Goal: Task Accomplishment & Management: Use online tool/utility

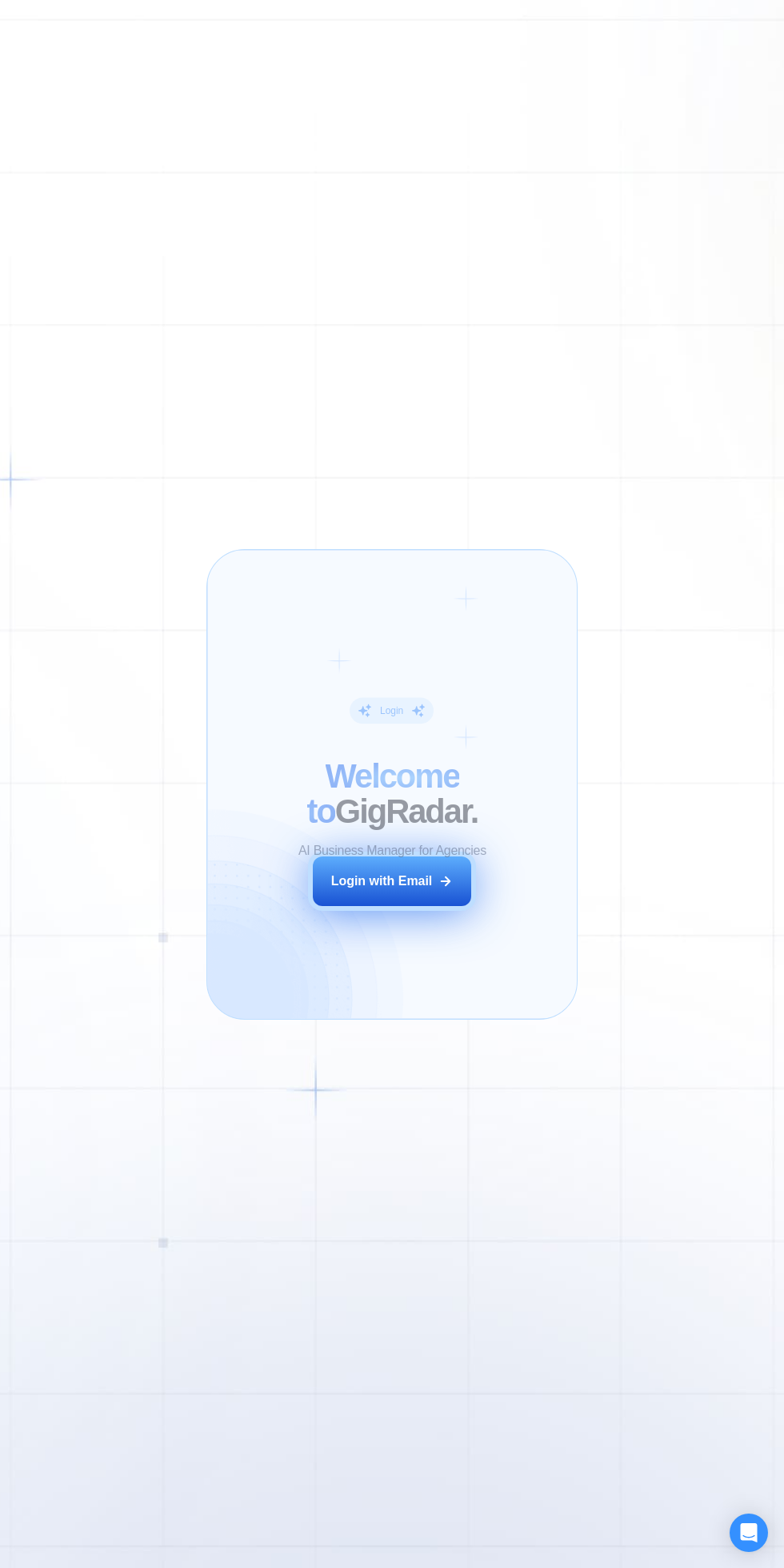
click at [354, 881] on div "Login with Email" at bounding box center [382, 881] width 101 height 18
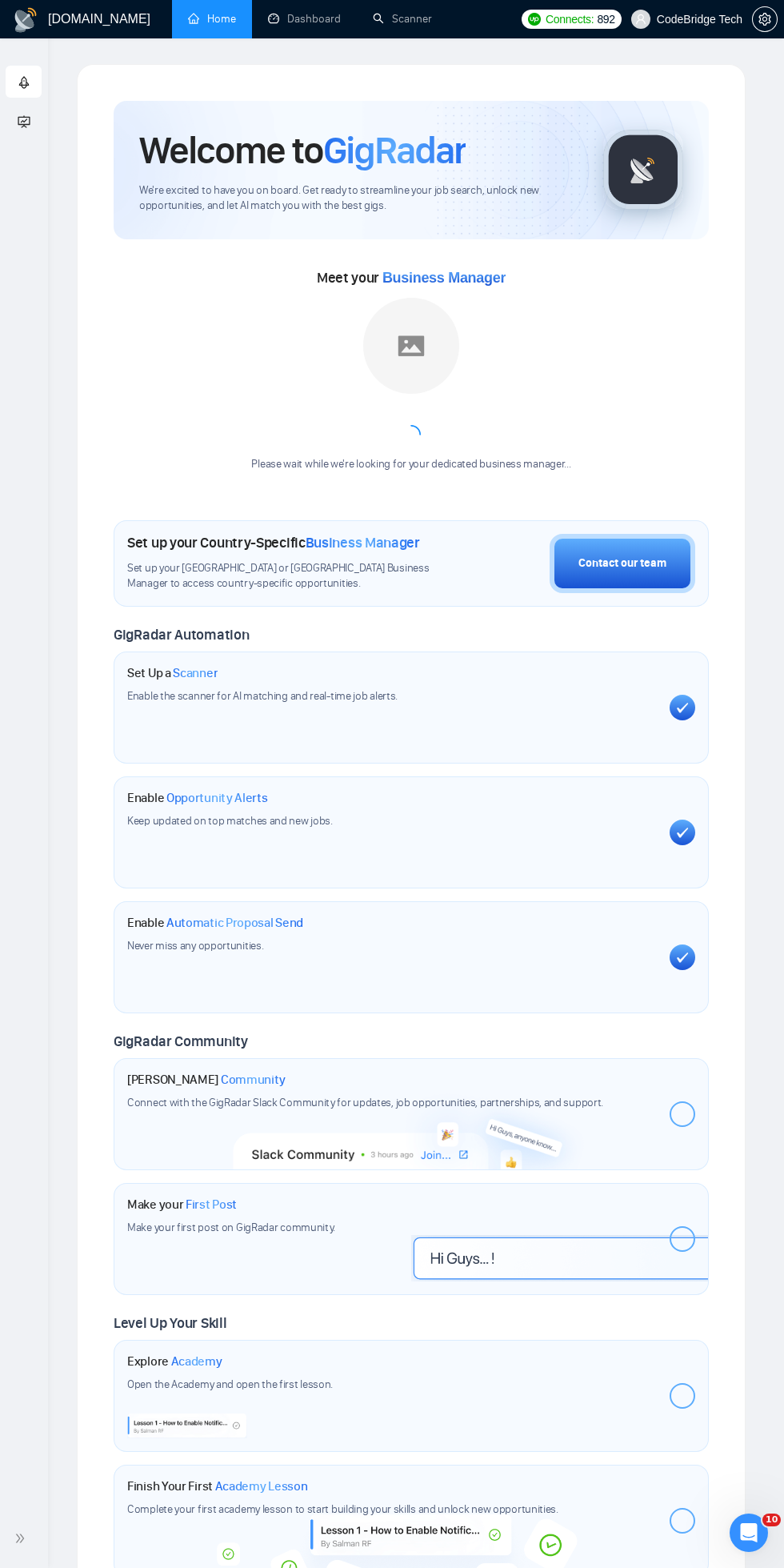
click at [734, 403] on div "Welcome to GigRadar We're excited to have you on board. Get ready to streamline…" at bounding box center [410, 838] width 668 height 1549
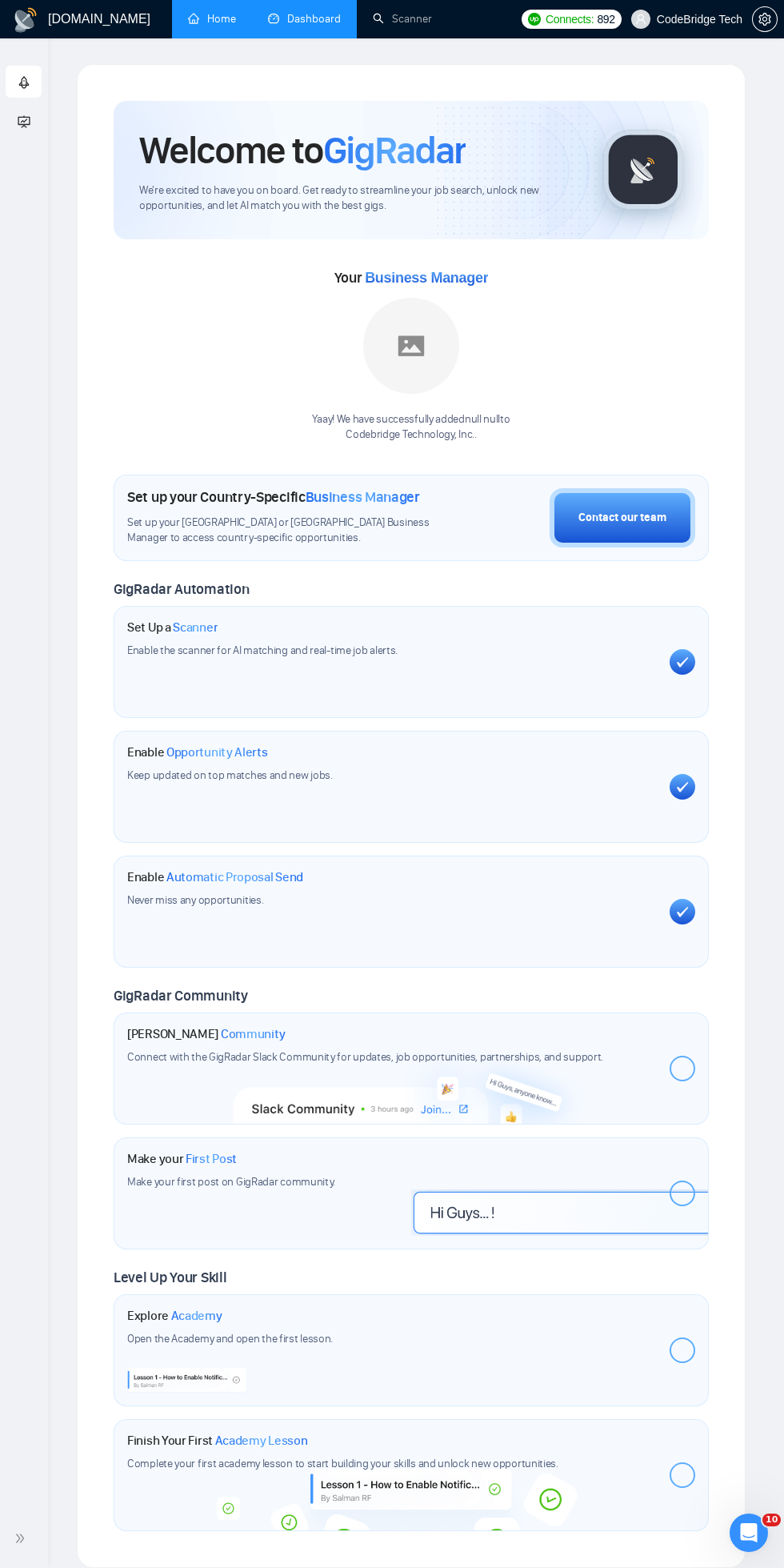
click at [324, 19] on link "Dashboard" at bounding box center [304, 18] width 73 height 13
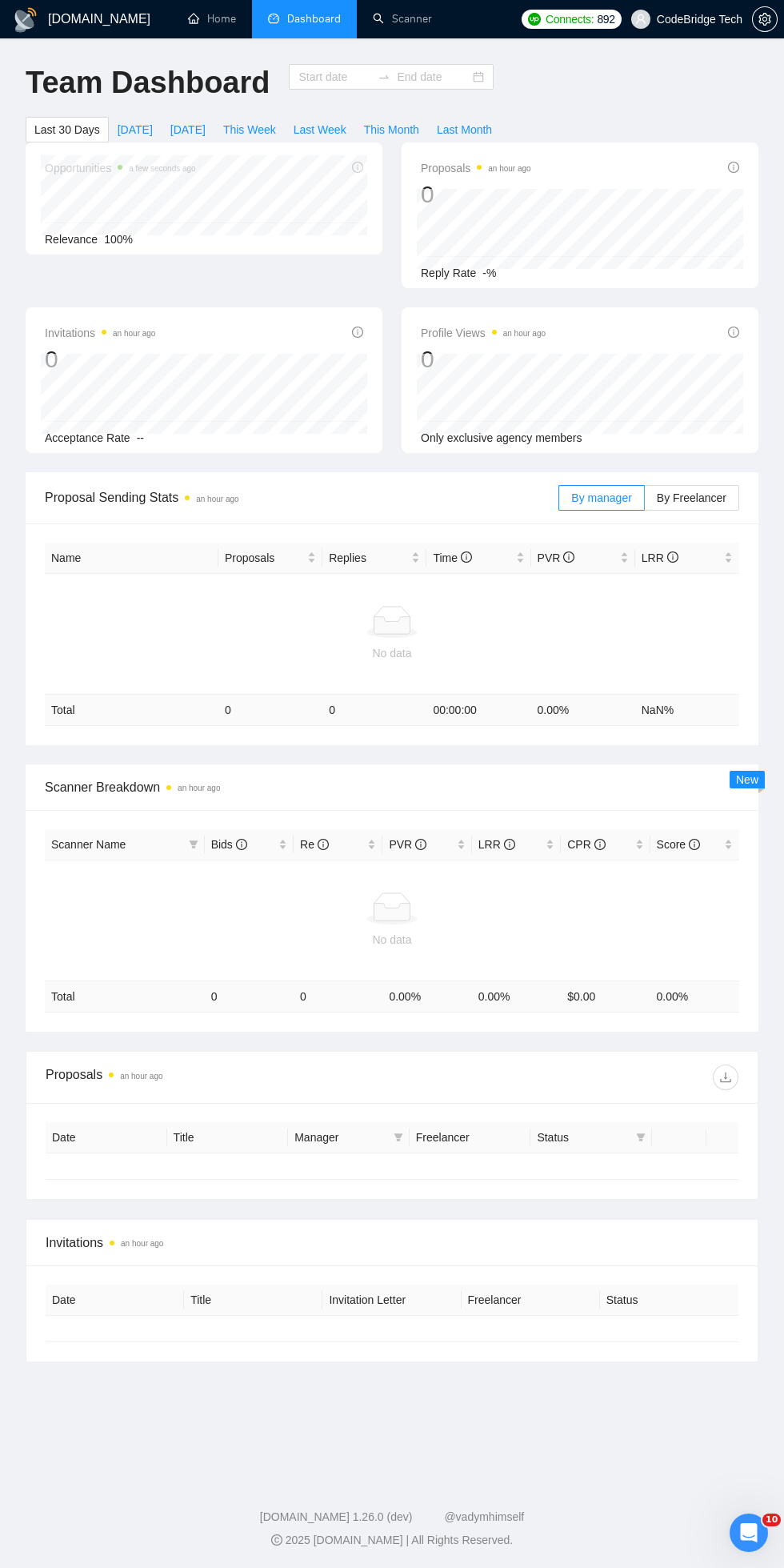
type input "[DATE]"
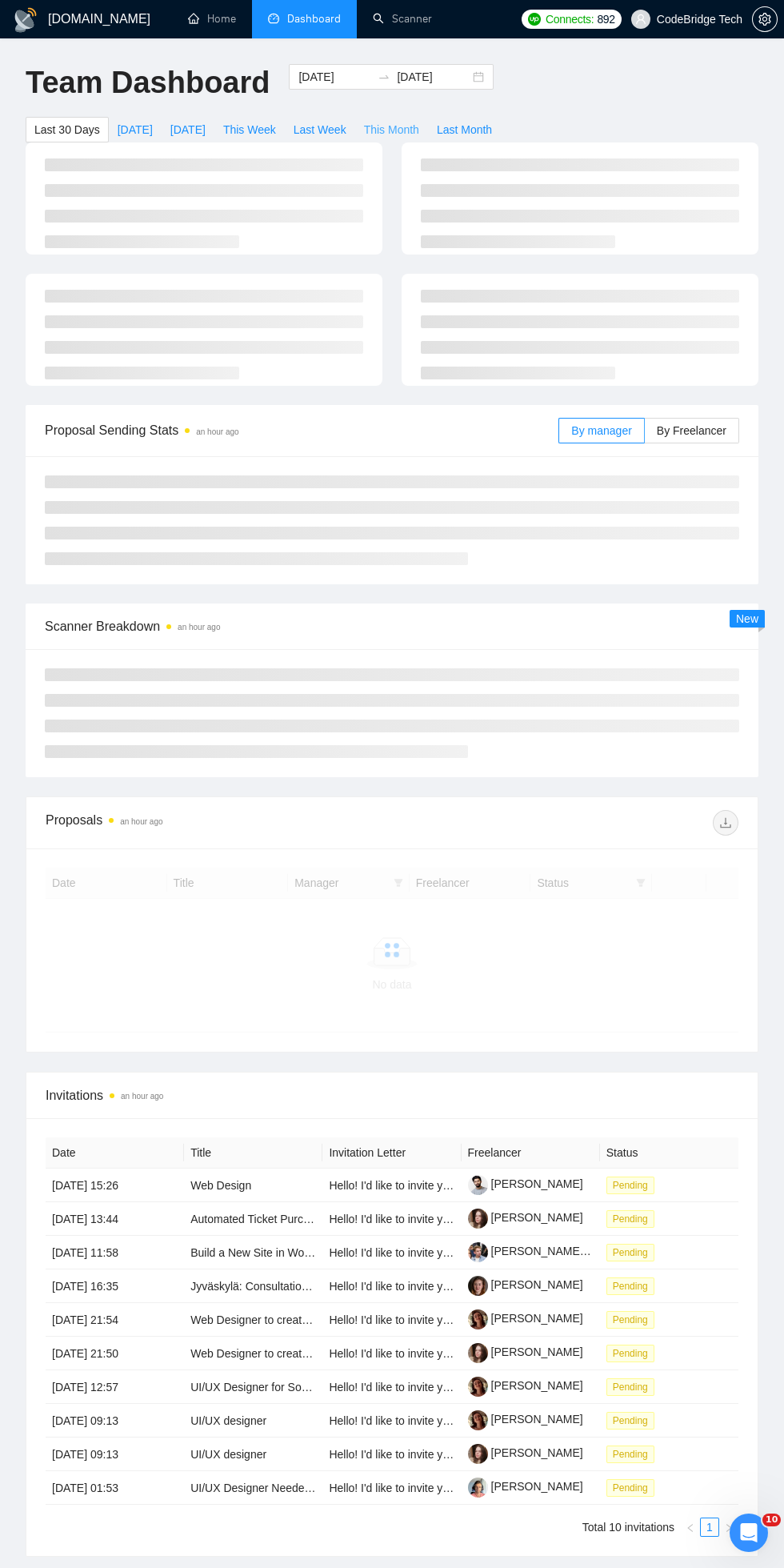
click at [418, 124] on span "This Month" at bounding box center [391, 129] width 55 height 18
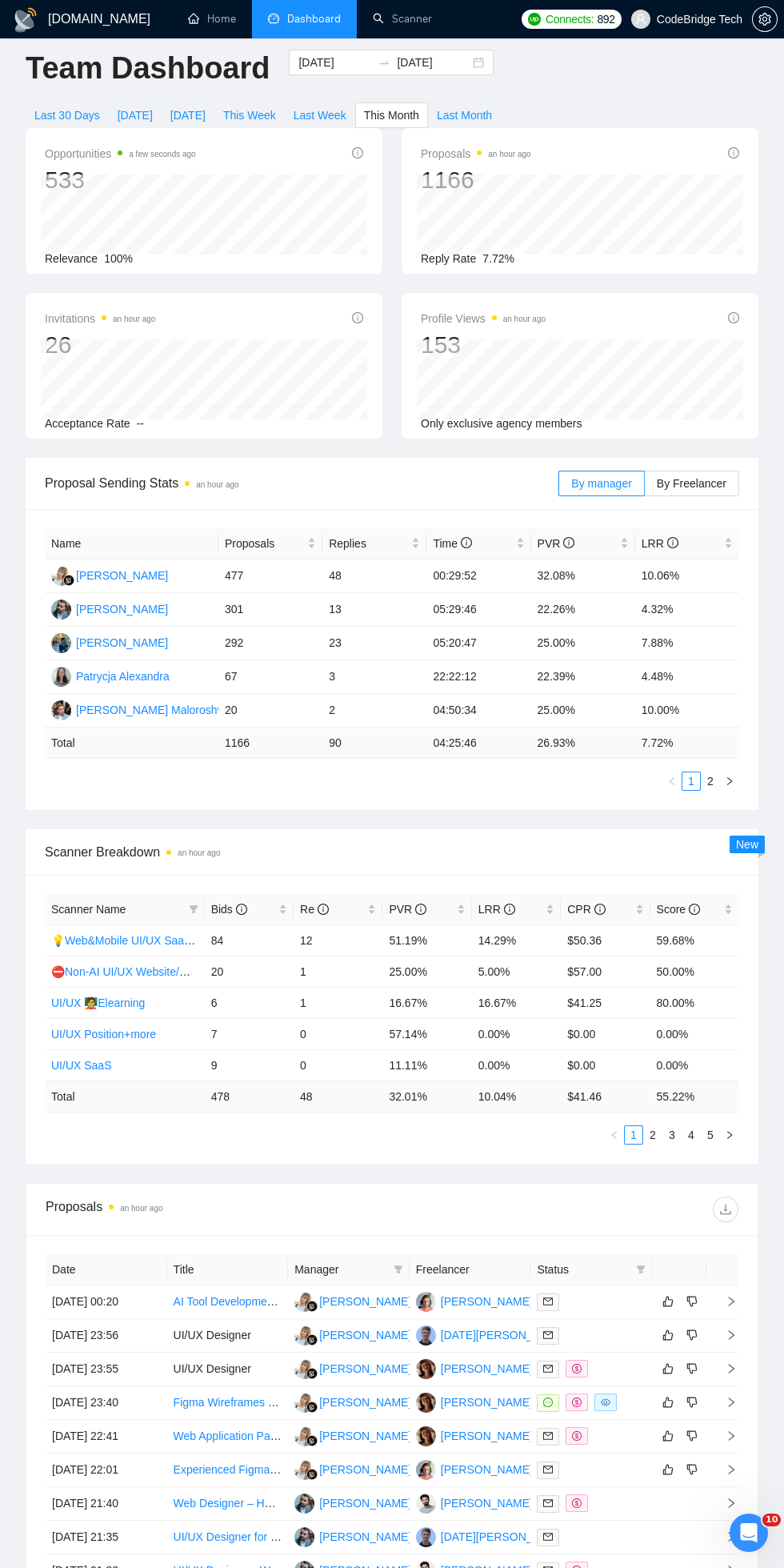
scroll to position [18, 0]
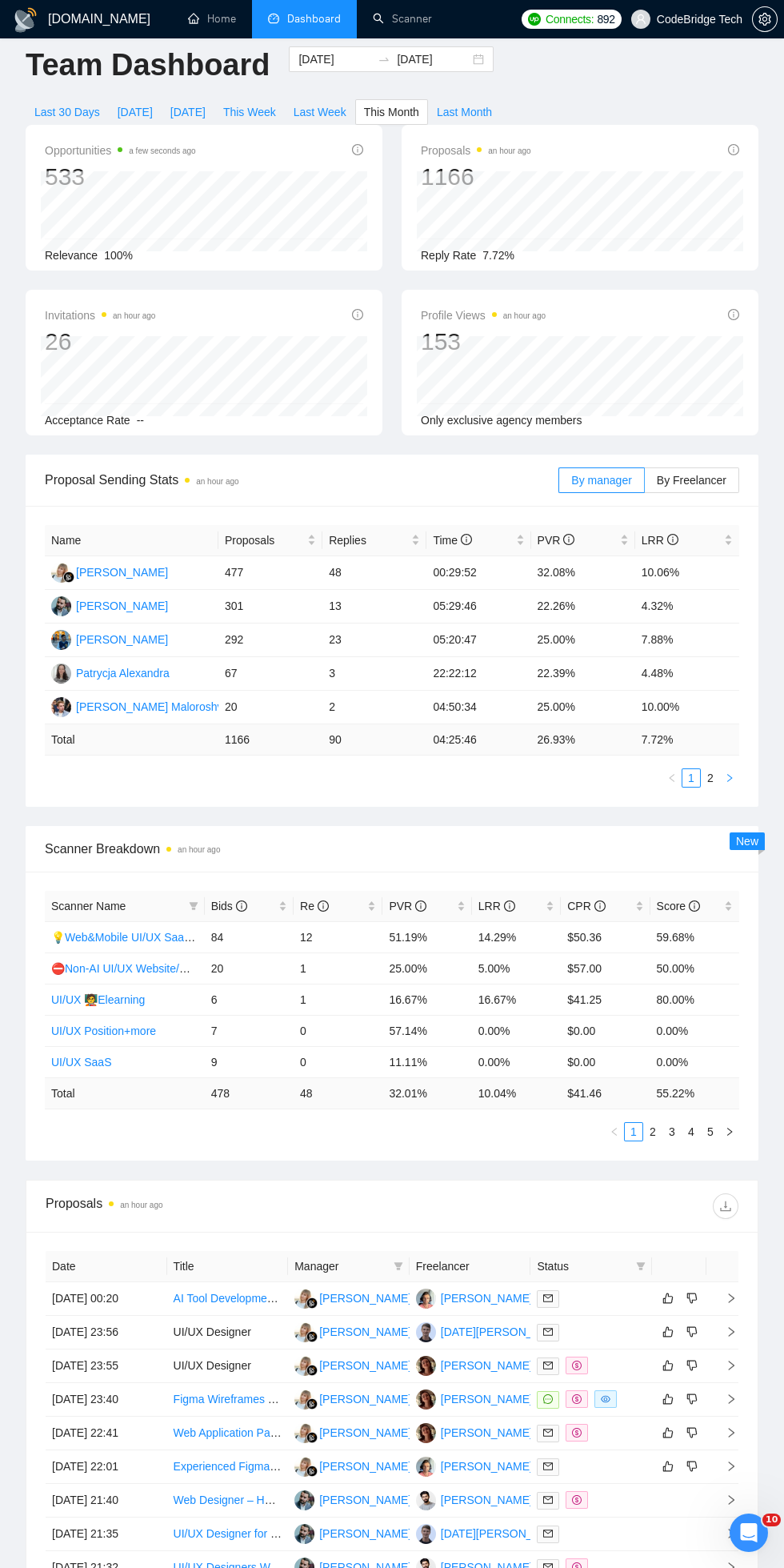
click at [720, 779] on button "button" at bounding box center [728, 777] width 19 height 19
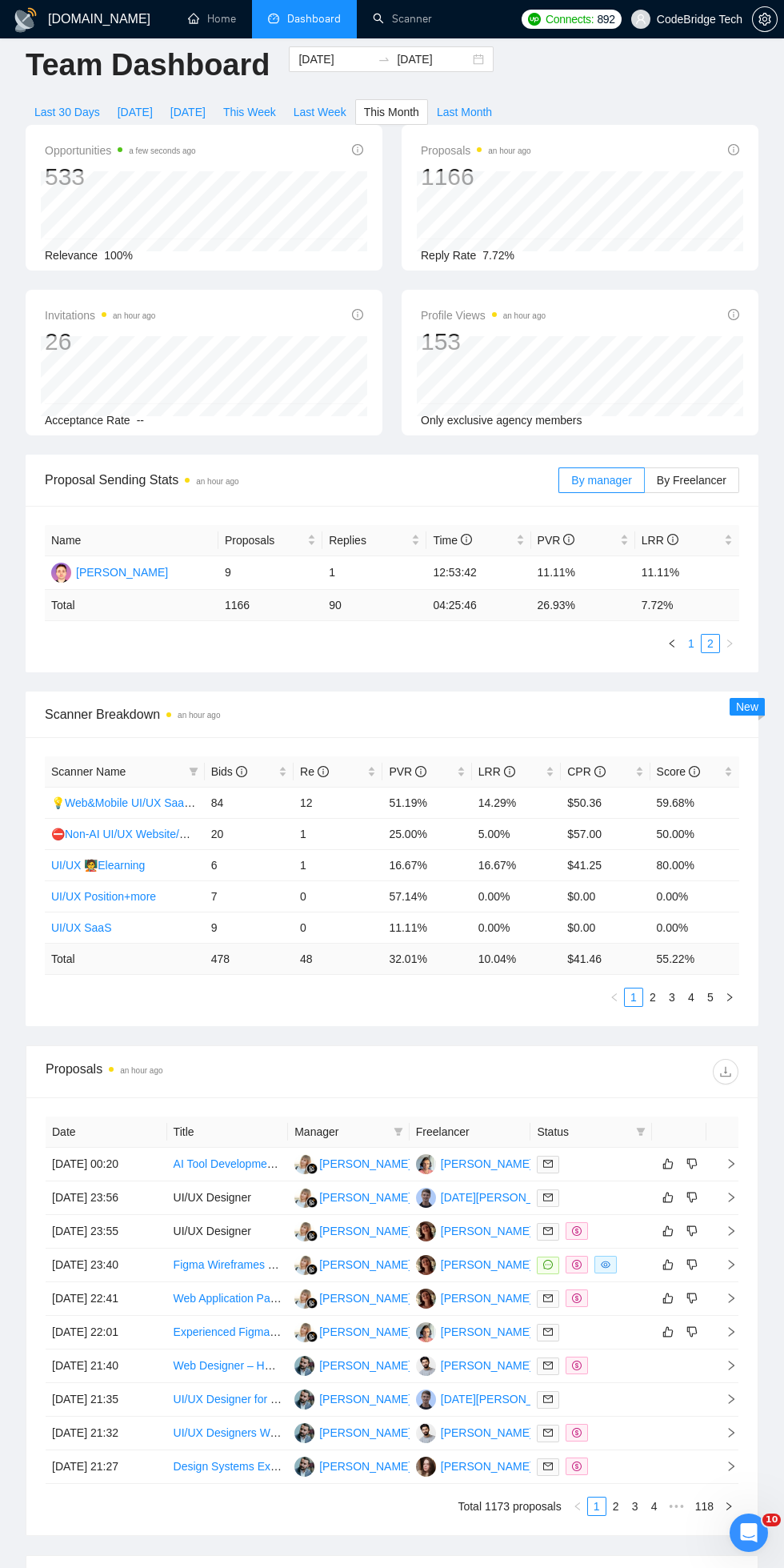
click at [692, 639] on link "1" at bounding box center [692, 643] width 18 height 18
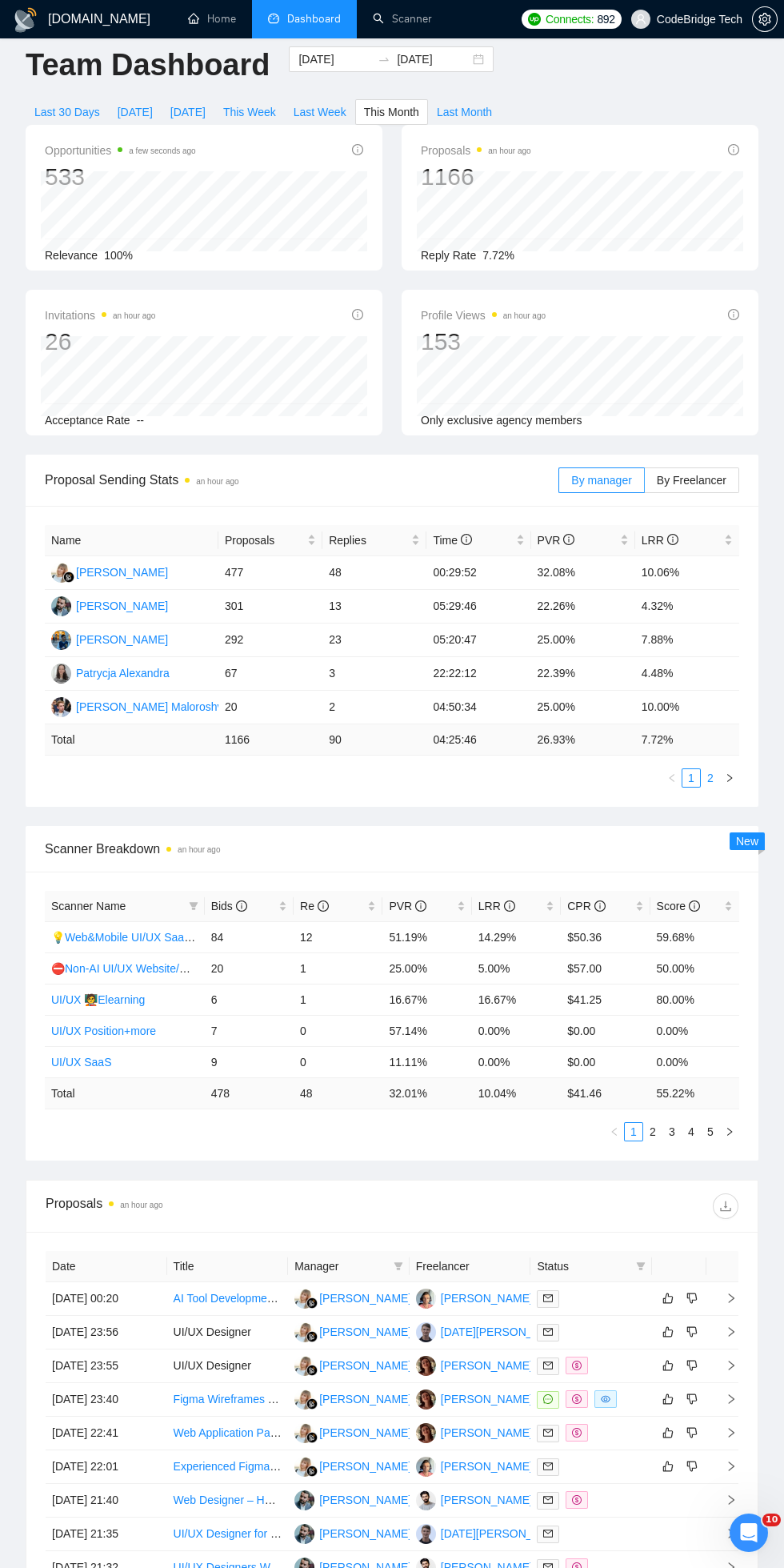
click at [717, 780] on link "2" at bounding box center [710, 778] width 18 height 18
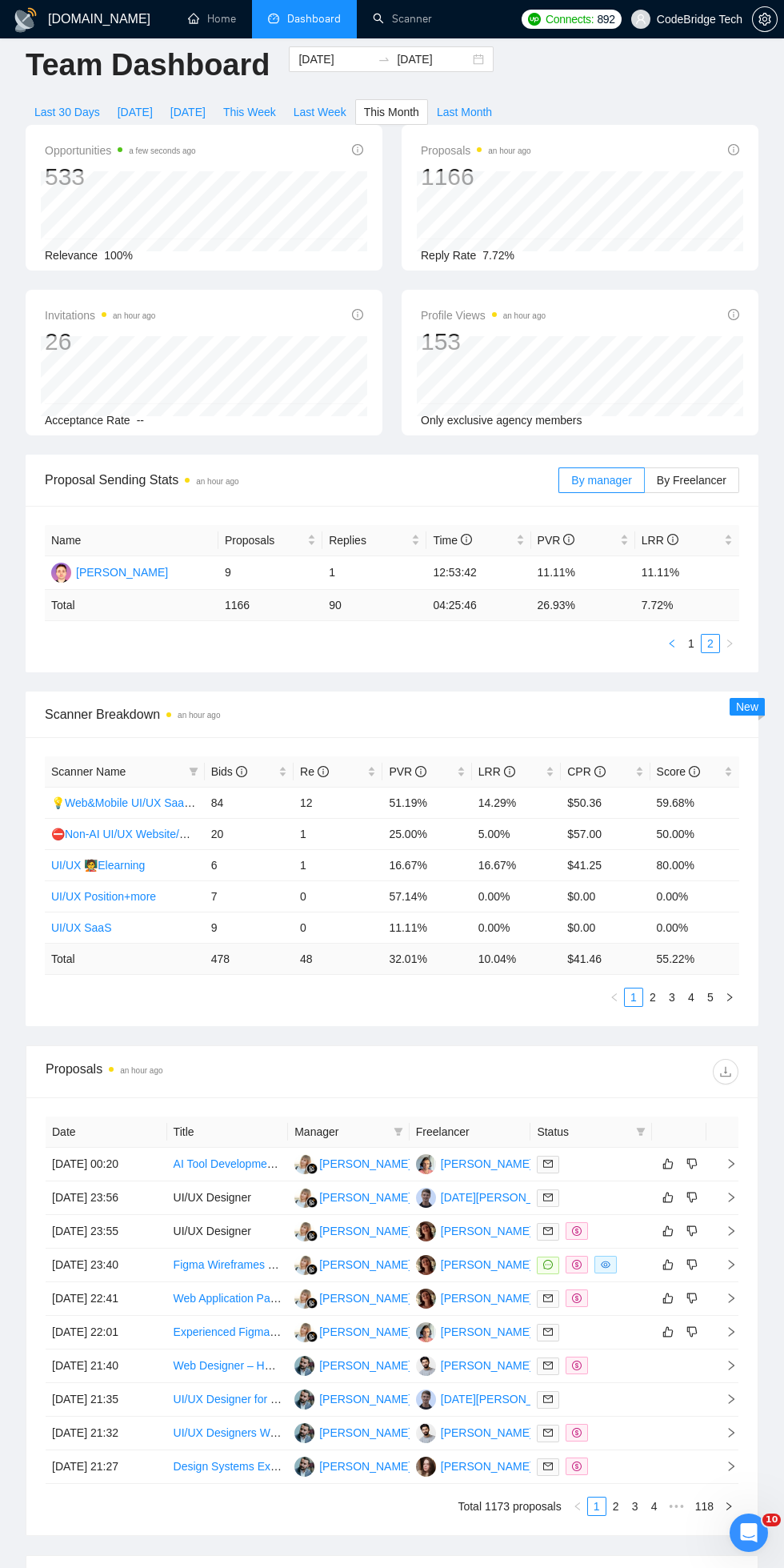
click at [679, 643] on button "button" at bounding box center [671, 642] width 19 height 19
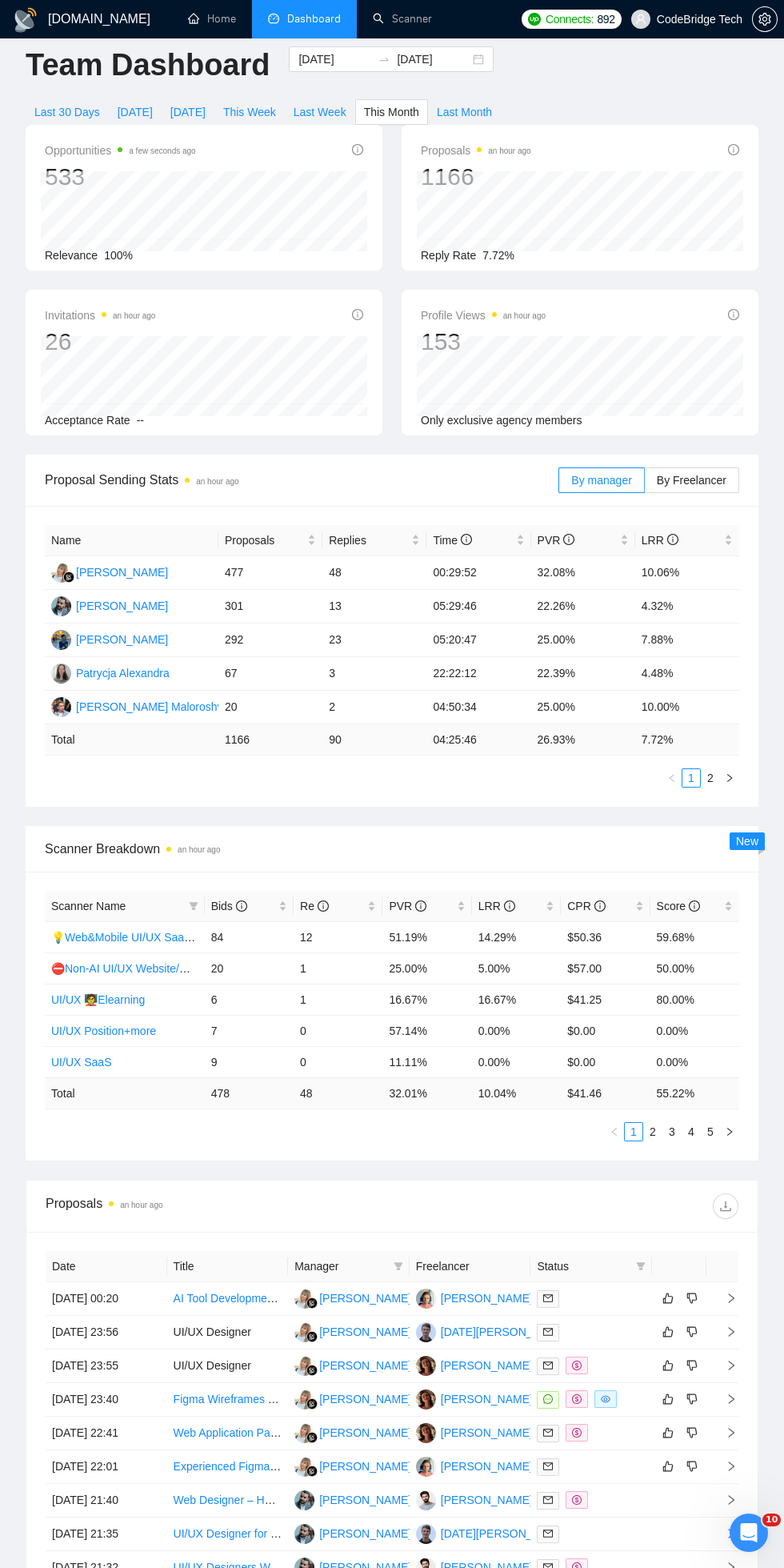
scroll to position [0, 0]
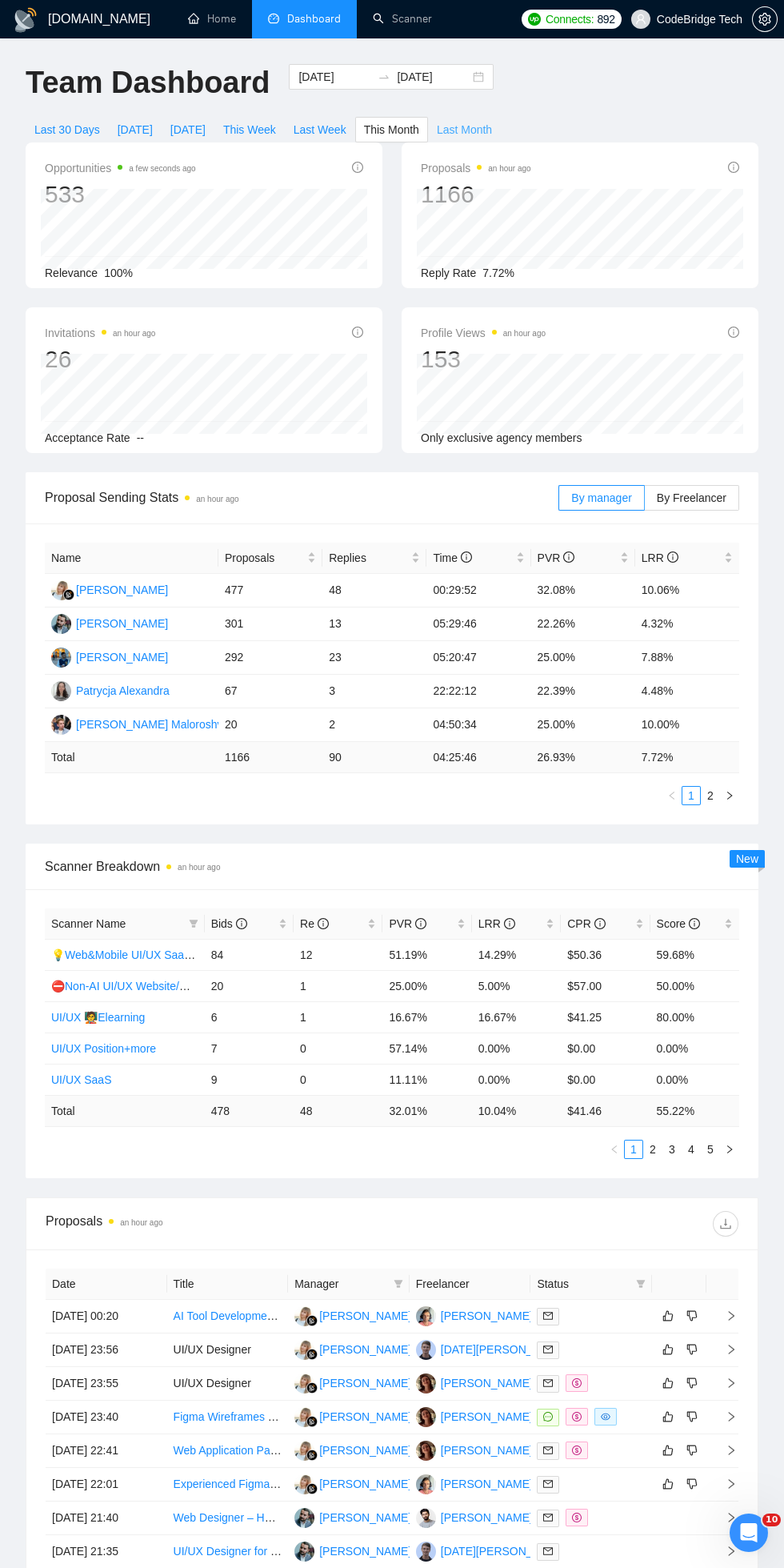
click at [478, 128] on span "Last Month" at bounding box center [463, 129] width 55 height 18
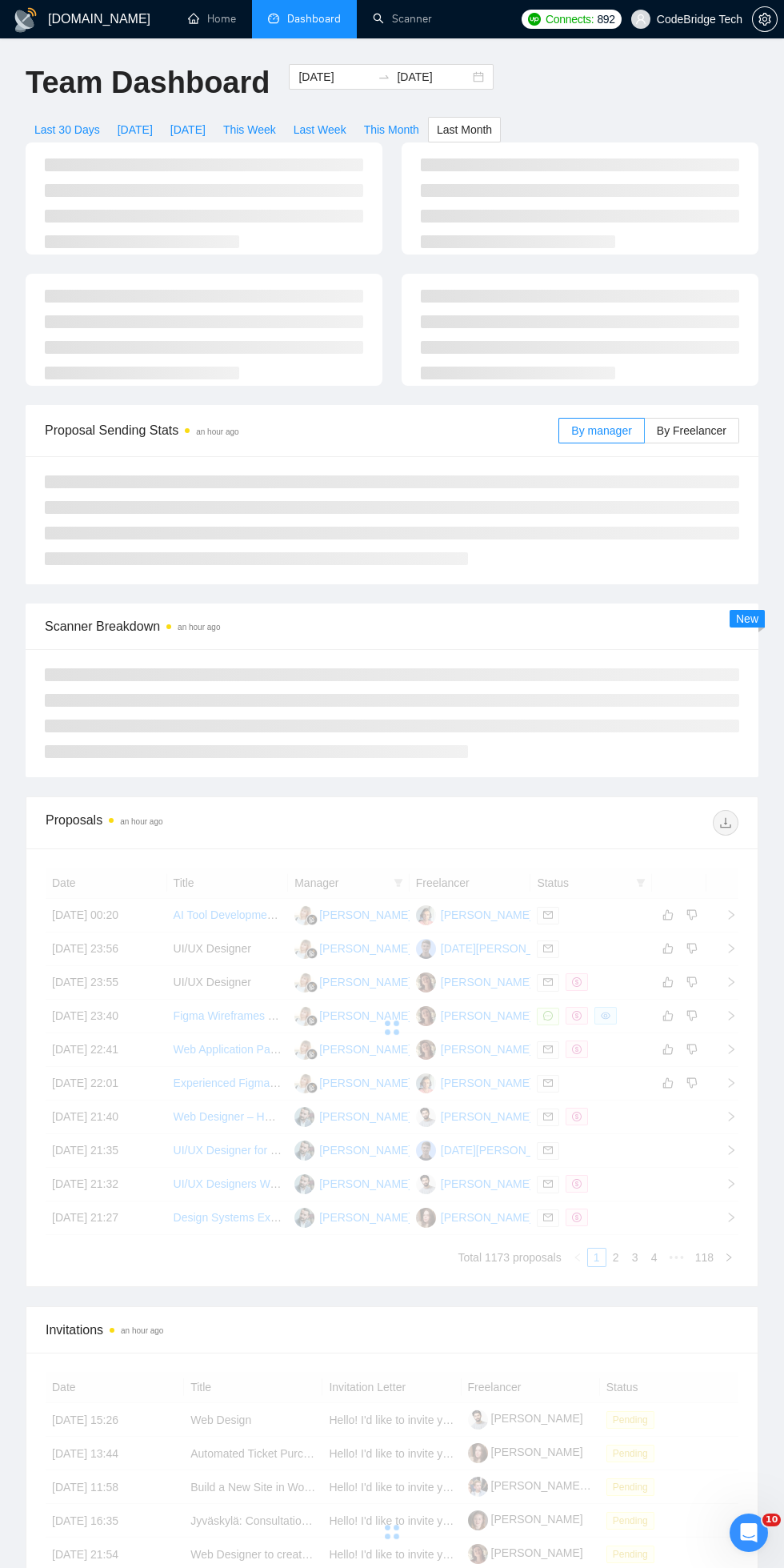
type input "[DATE]"
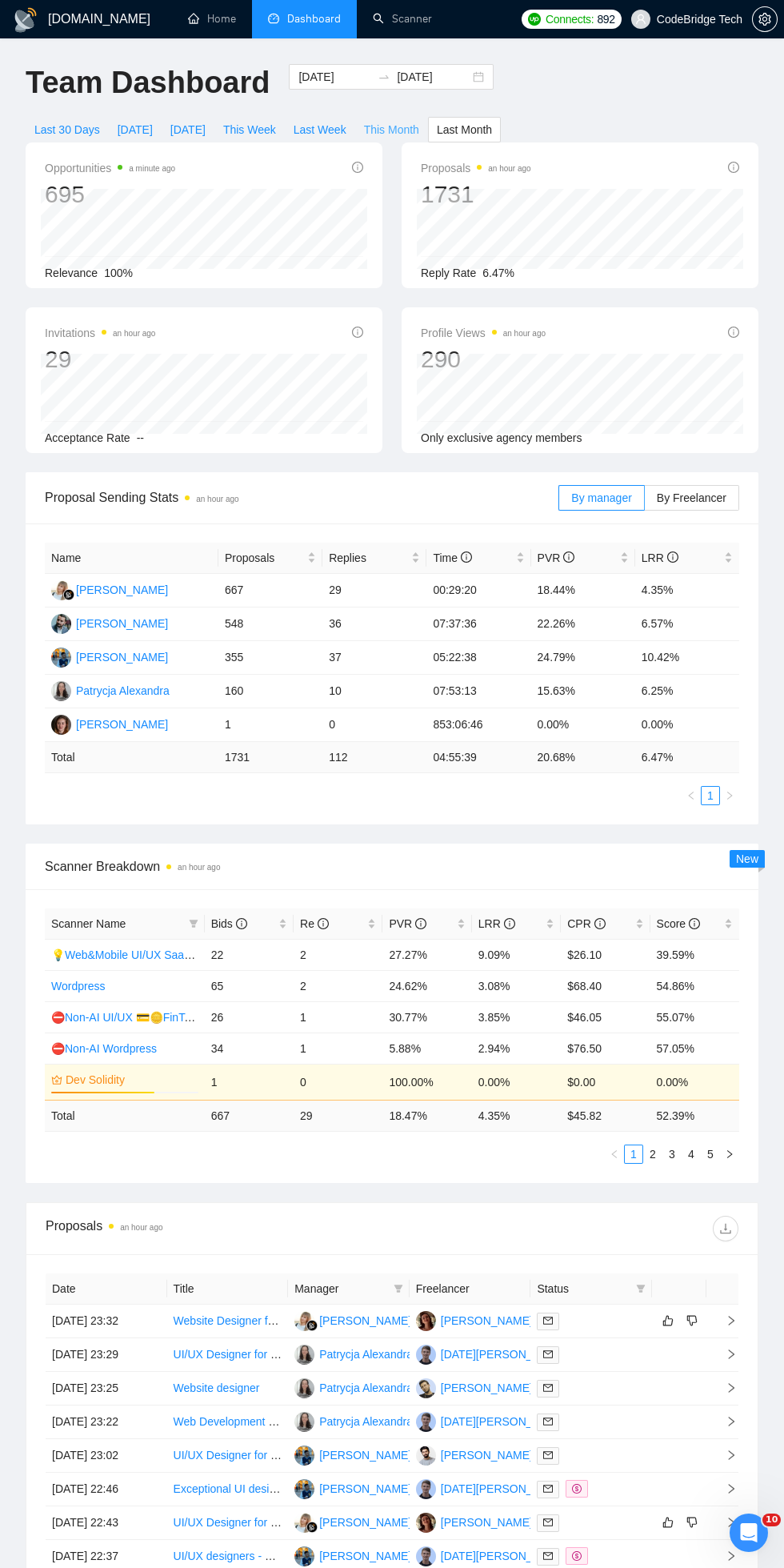
click at [419, 128] on span "This Month" at bounding box center [391, 129] width 55 height 18
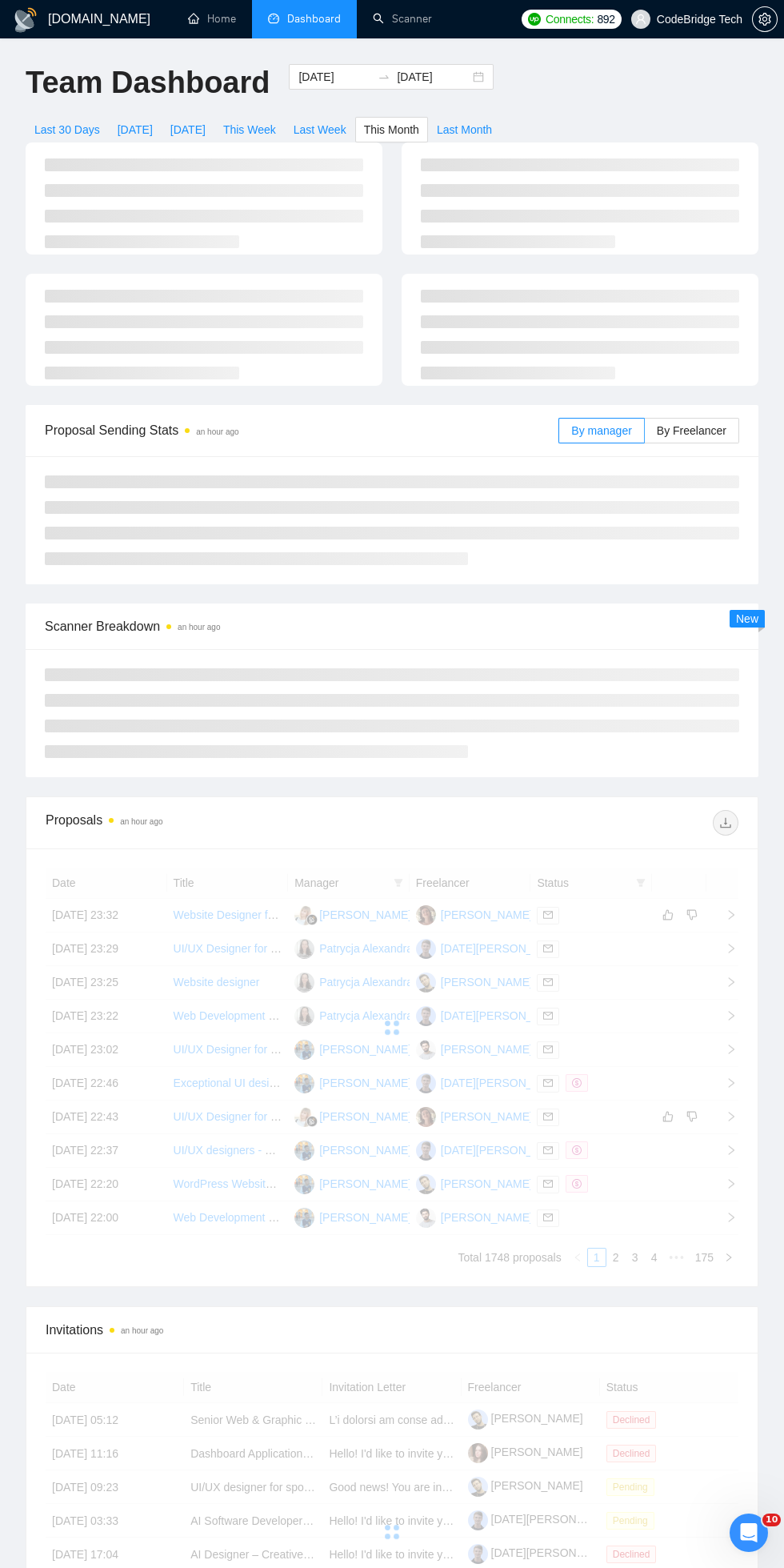
type input "[DATE]"
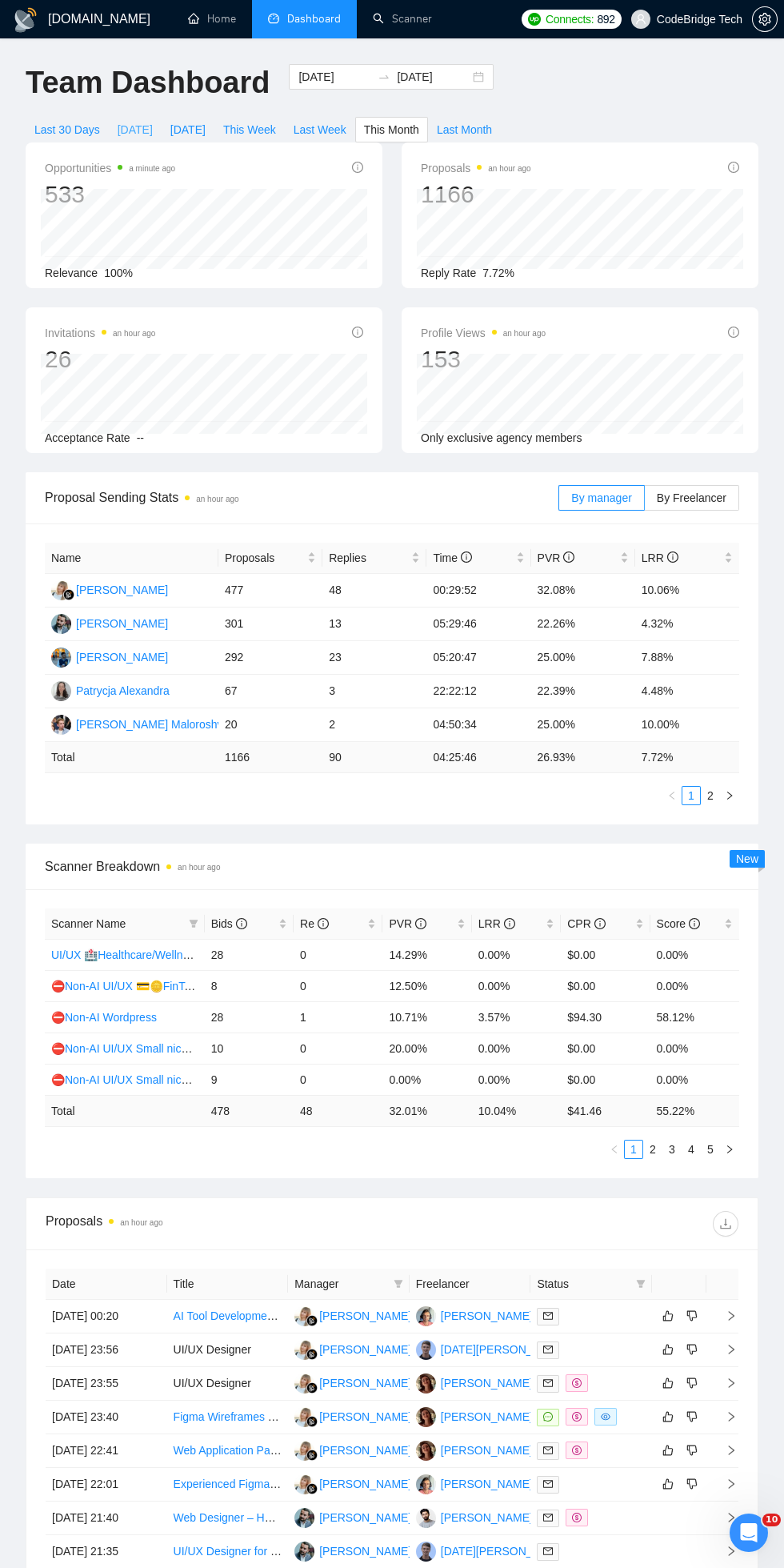
click at [137, 128] on span "[DATE]" at bounding box center [135, 129] width 35 height 18
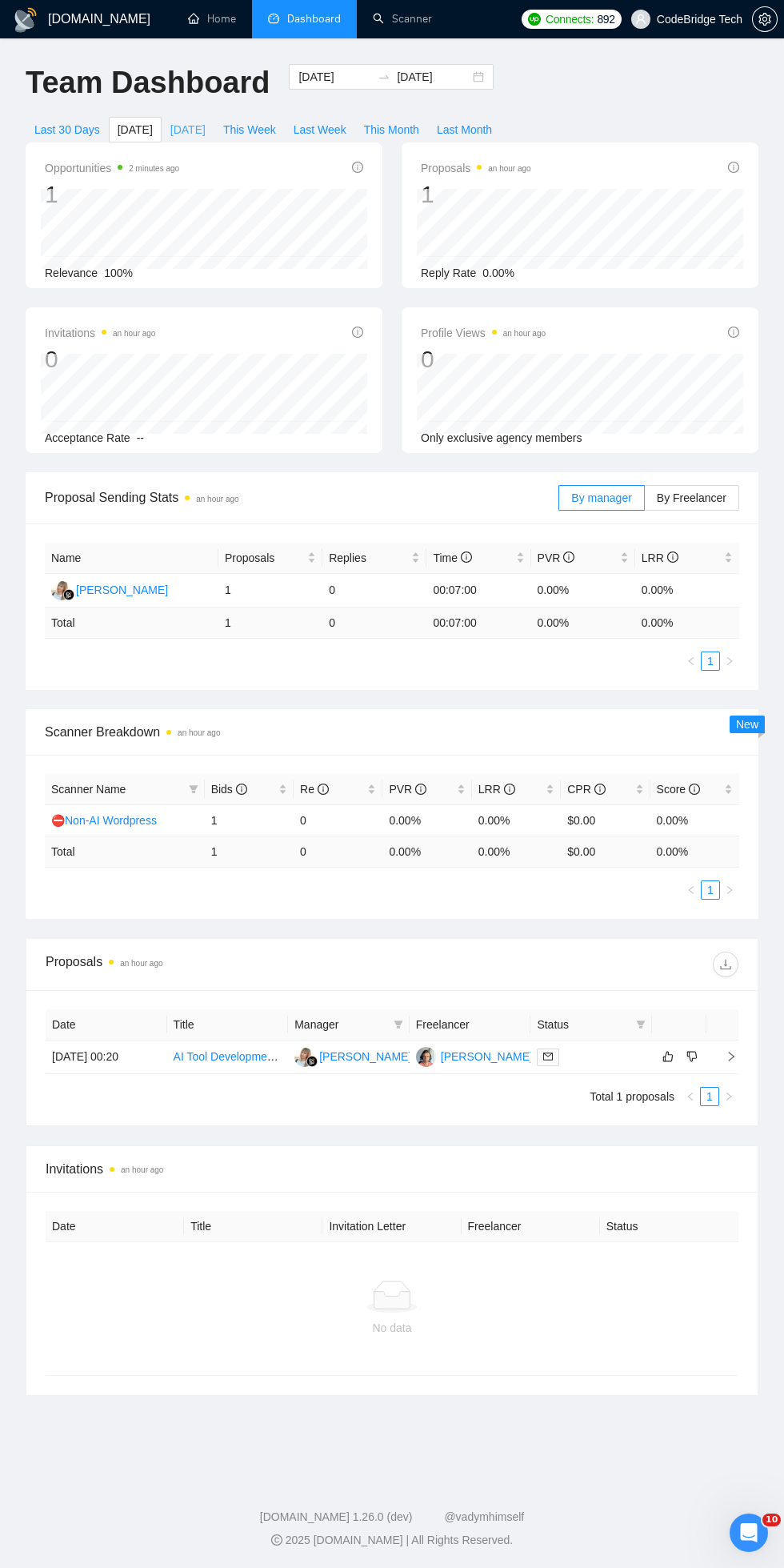
click at [202, 127] on span "[DATE]" at bounding box center [188, 129] width 35 height 18
type input "[DATE]"
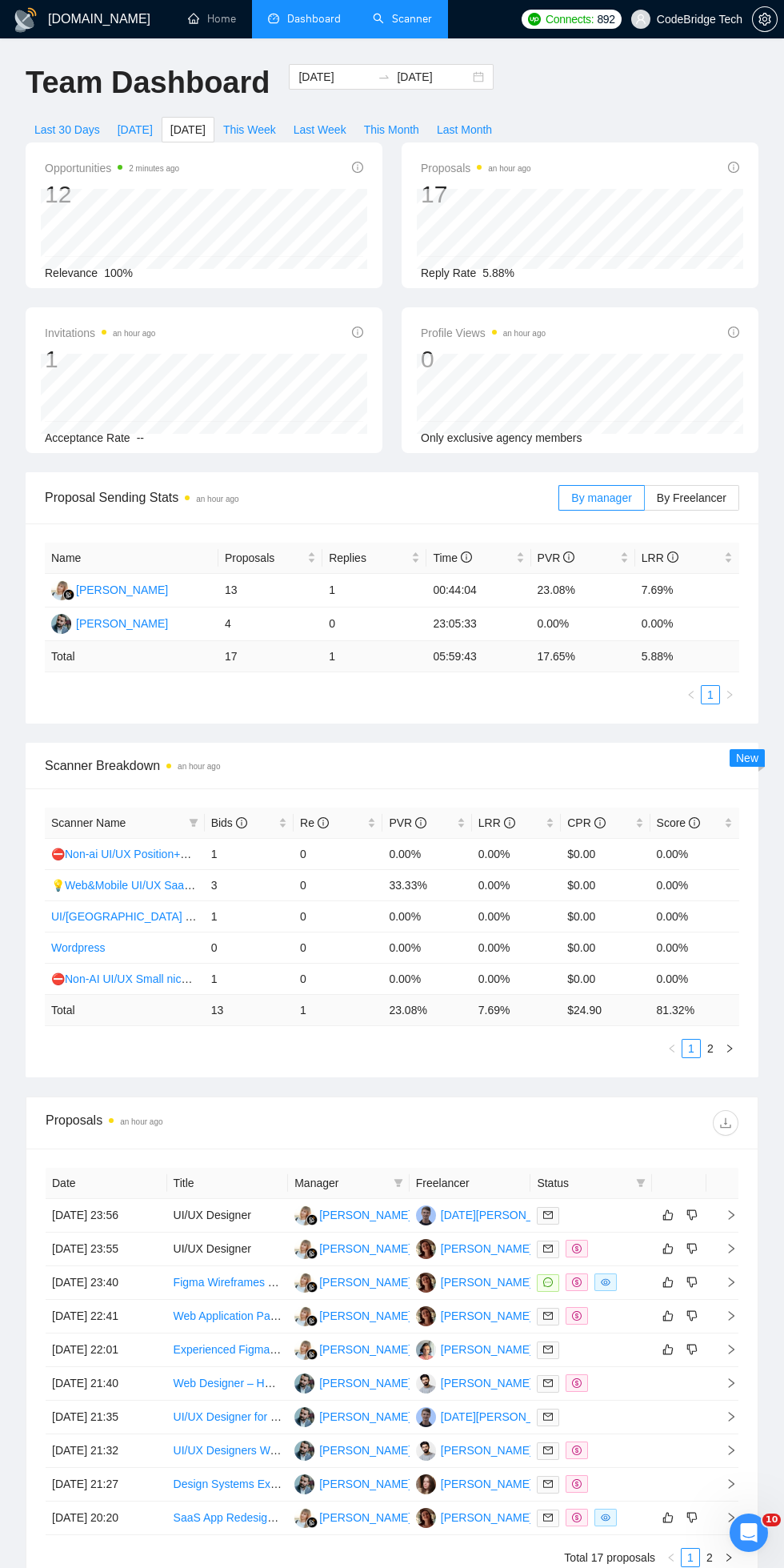
click at [432, 15] on link "Scanner" at bounding box center [402, 18] width 59 height 13
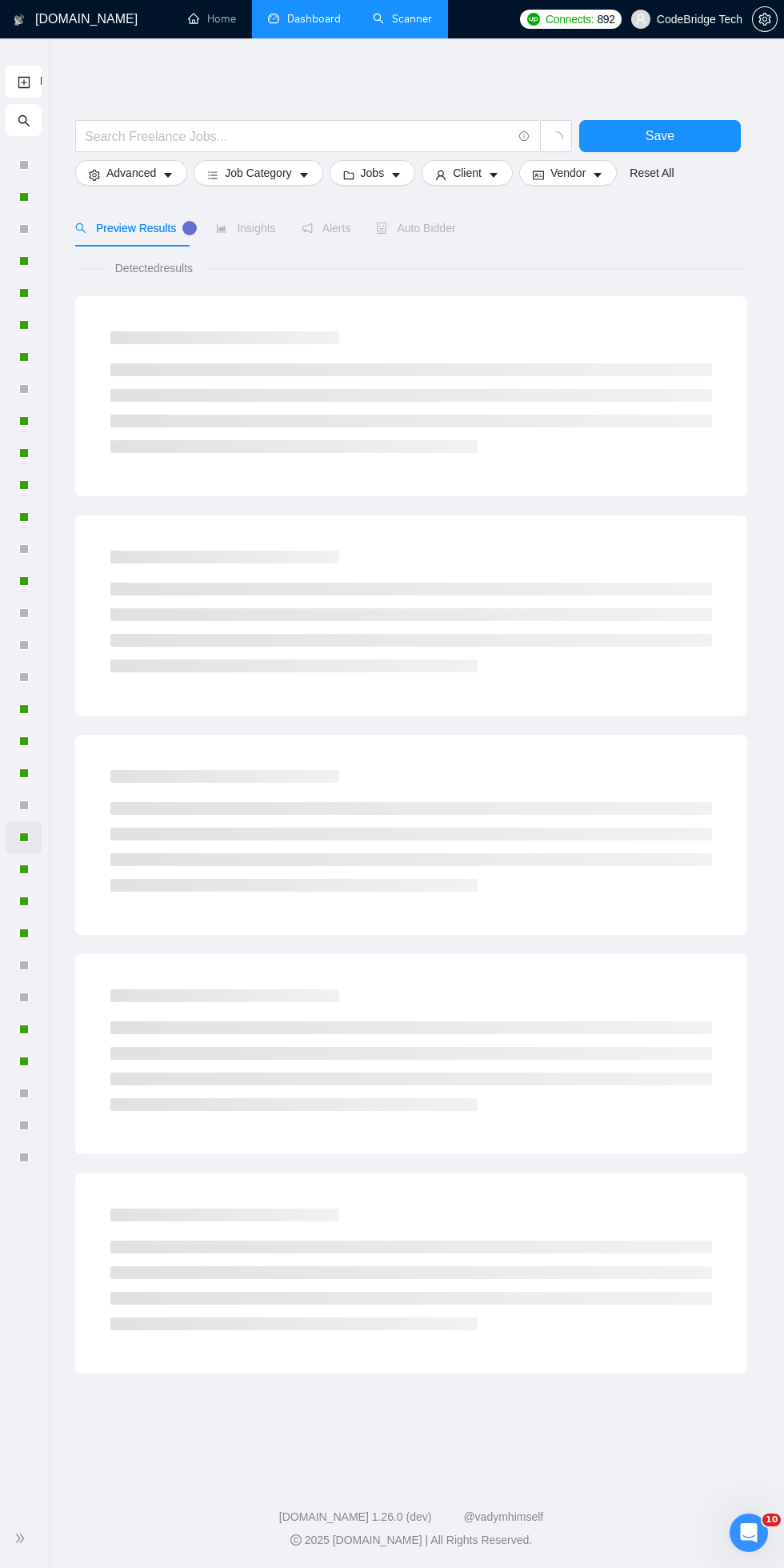
click at [20, 840] on div at bounding box center [23, 837] width 10 height 10
click at [23, 120] on icon "search" at bounding box center [24, 120] width 13 height 13
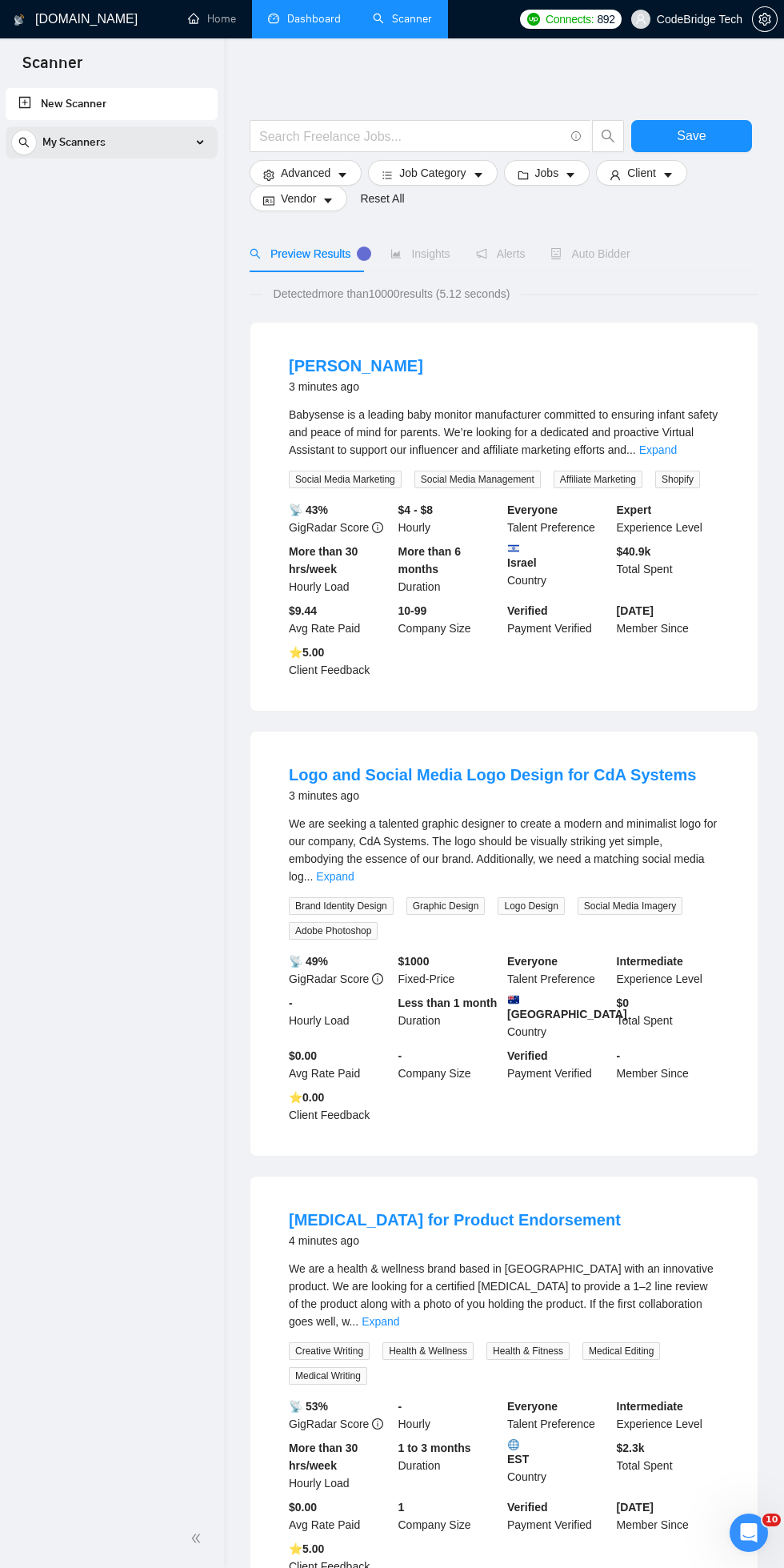
click at [169, 156] on div "My Scanners" at bounding box center [111, 143] width 201 height 32
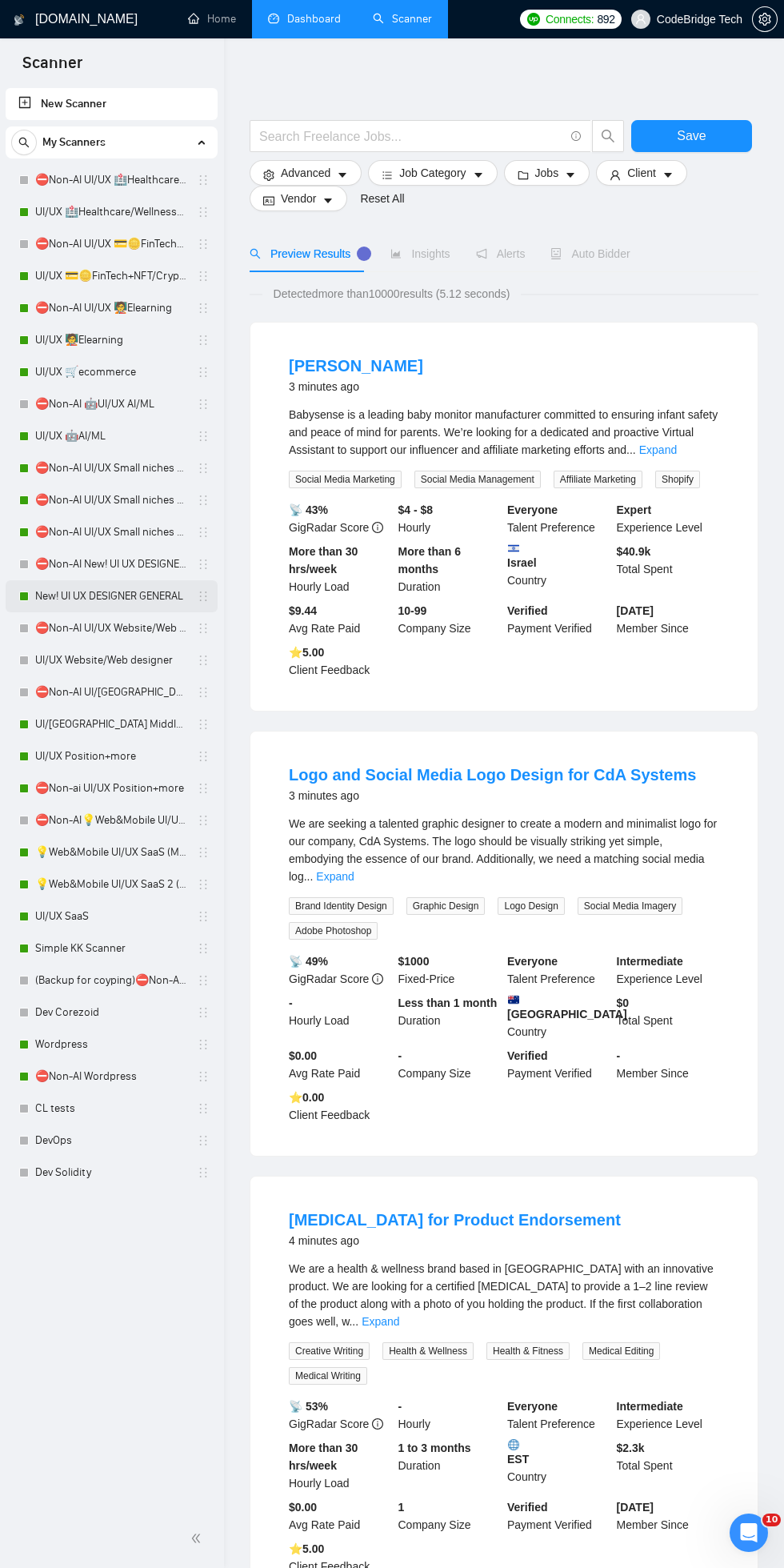
click at [142, 593] on link "New! UI UX DESIGNER GENERAL" at bounding box center [110, 597] width 152 height 32
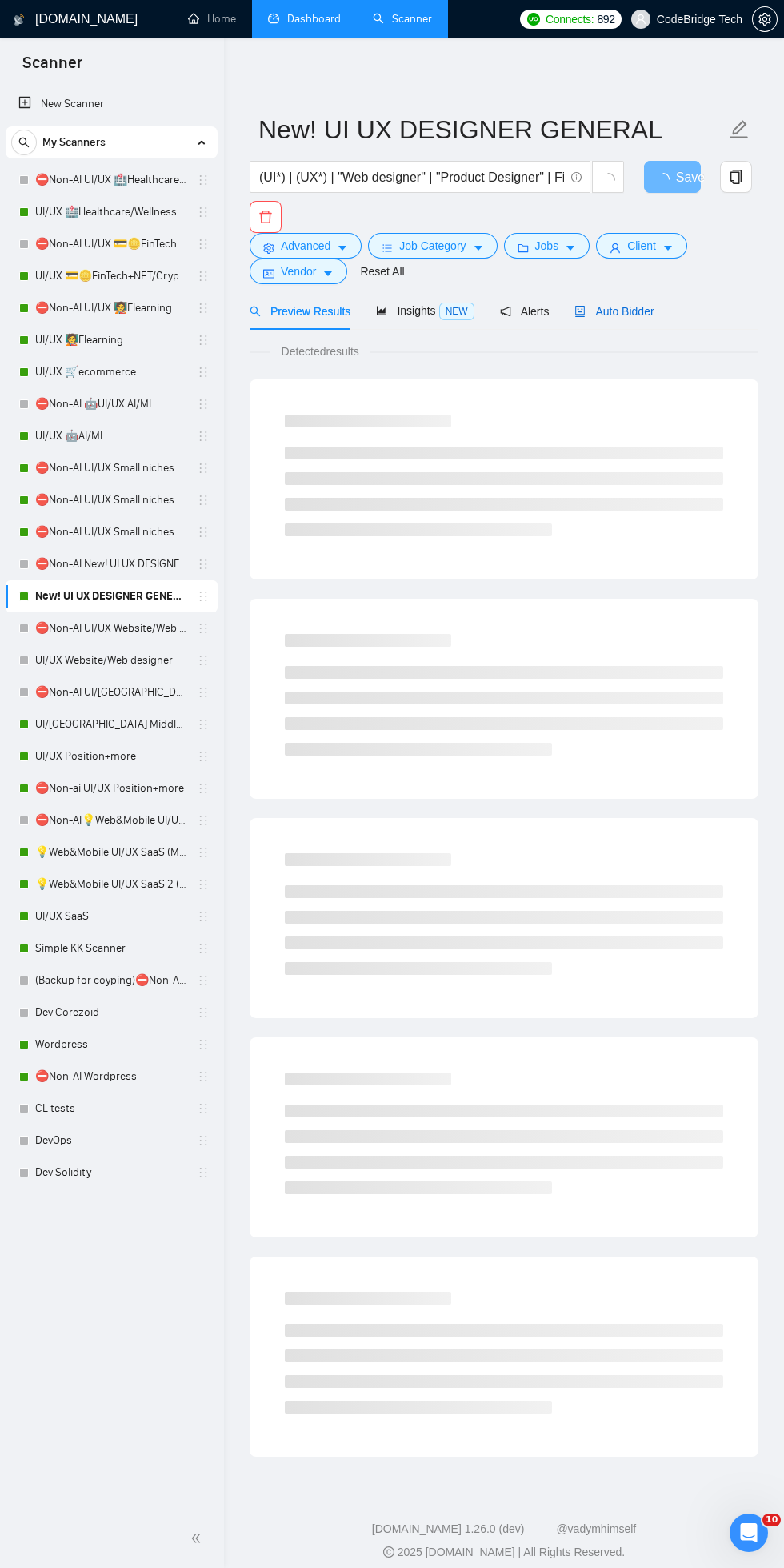
click at [622, 308] on span "Auto Bidder" at bounding box center [613, 311] width 79 height 13
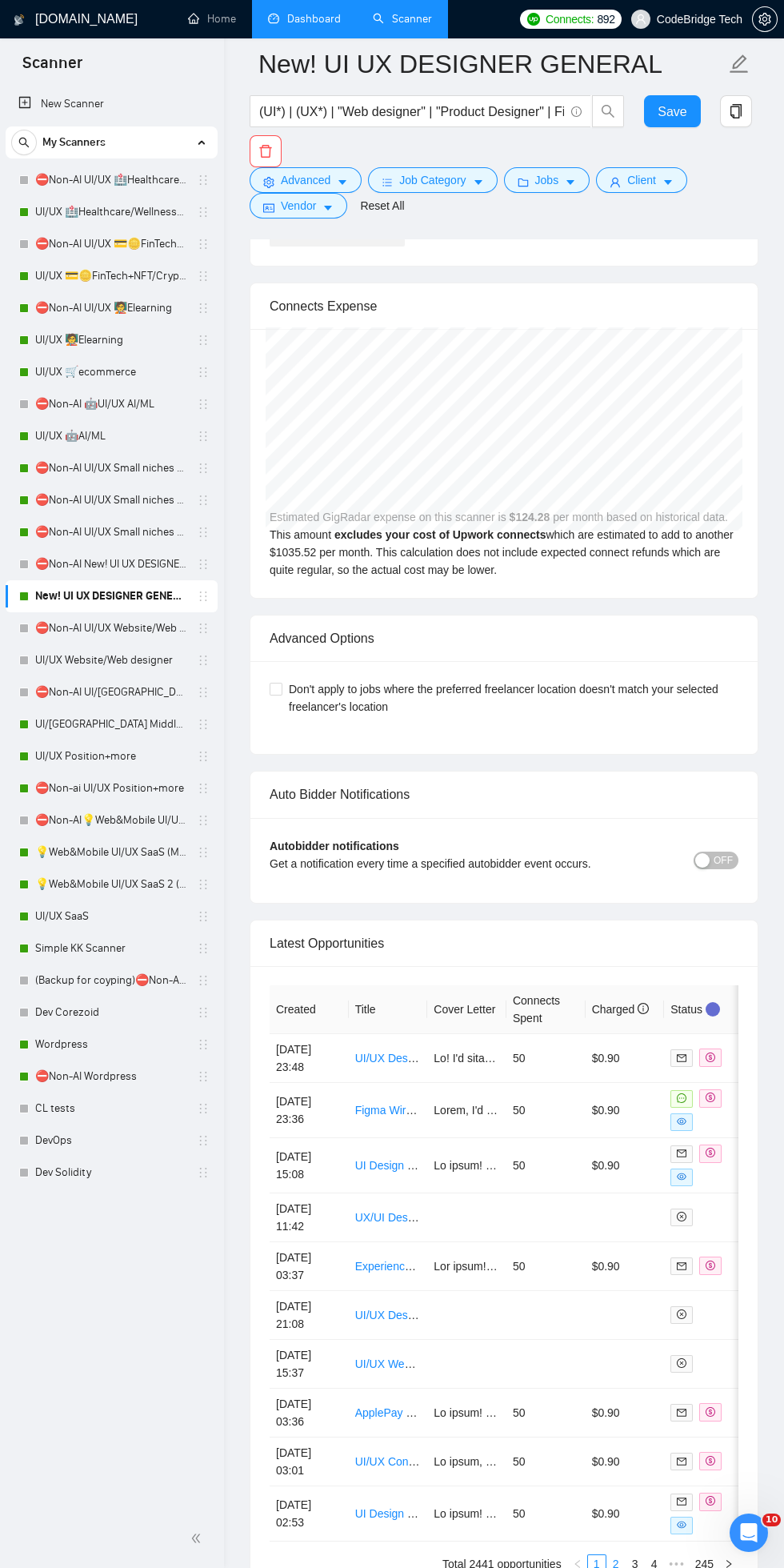
click at [615, 1555] on link "2" at bounding box center [616, 1564] width 18 height 18
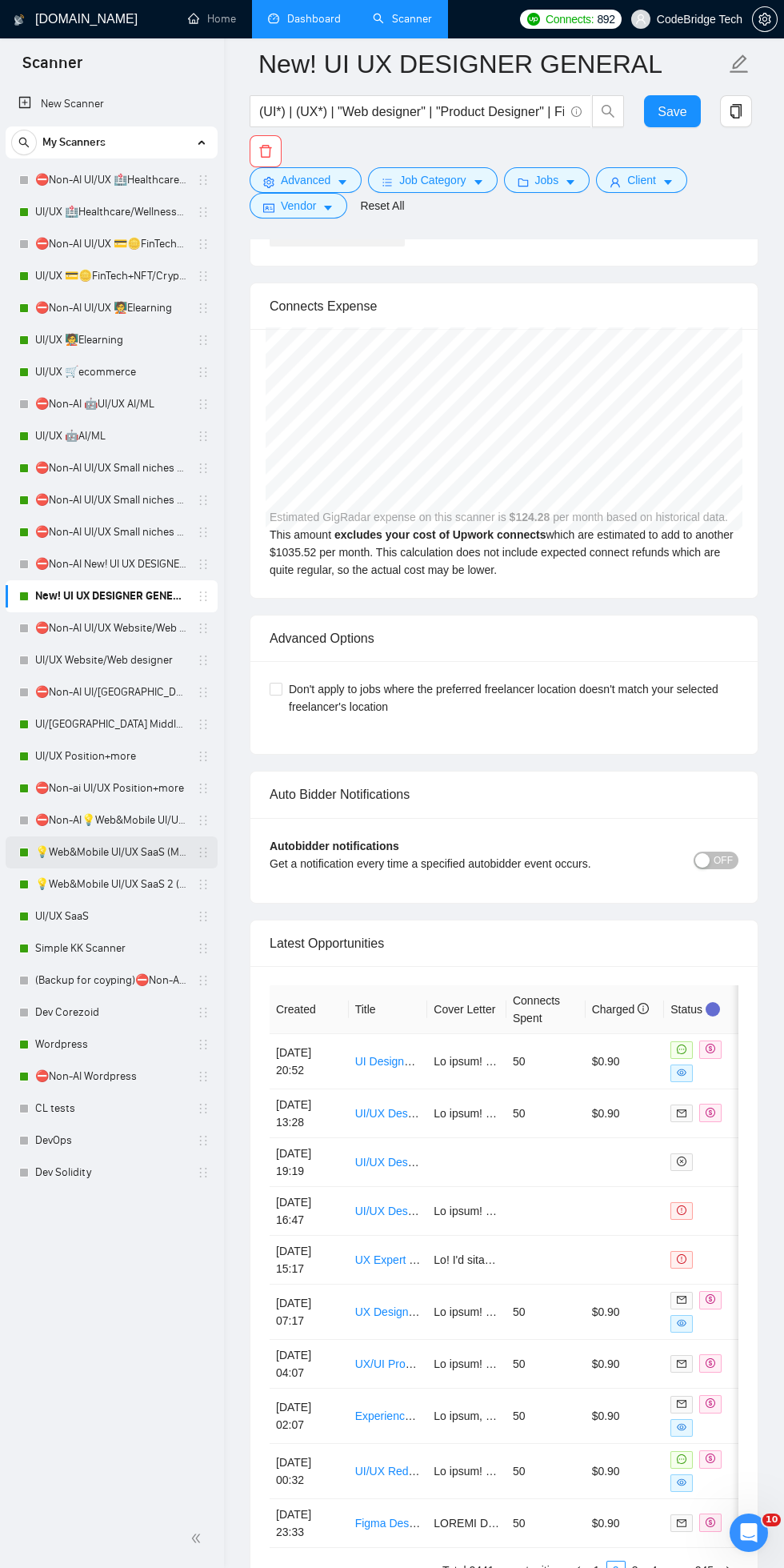
click at [145, 846] on link "💡Web&Mobile UI/UX SaaS (Mariia)" at bounding box center [110, 853] width 152 height 32
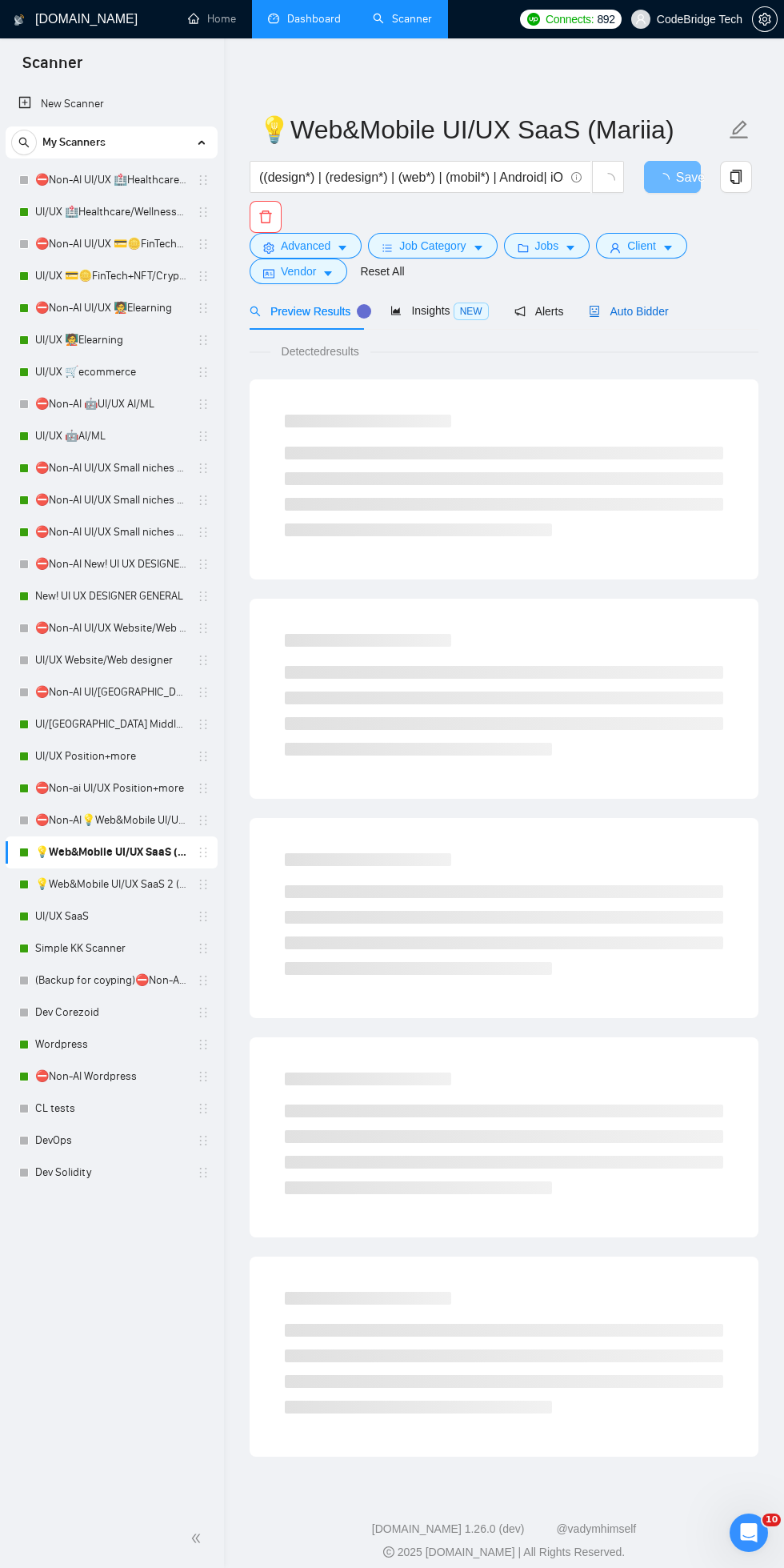
click at [632, 313] on span "Auto Bidder" at bounding box center [628, 311] width 79 height 13
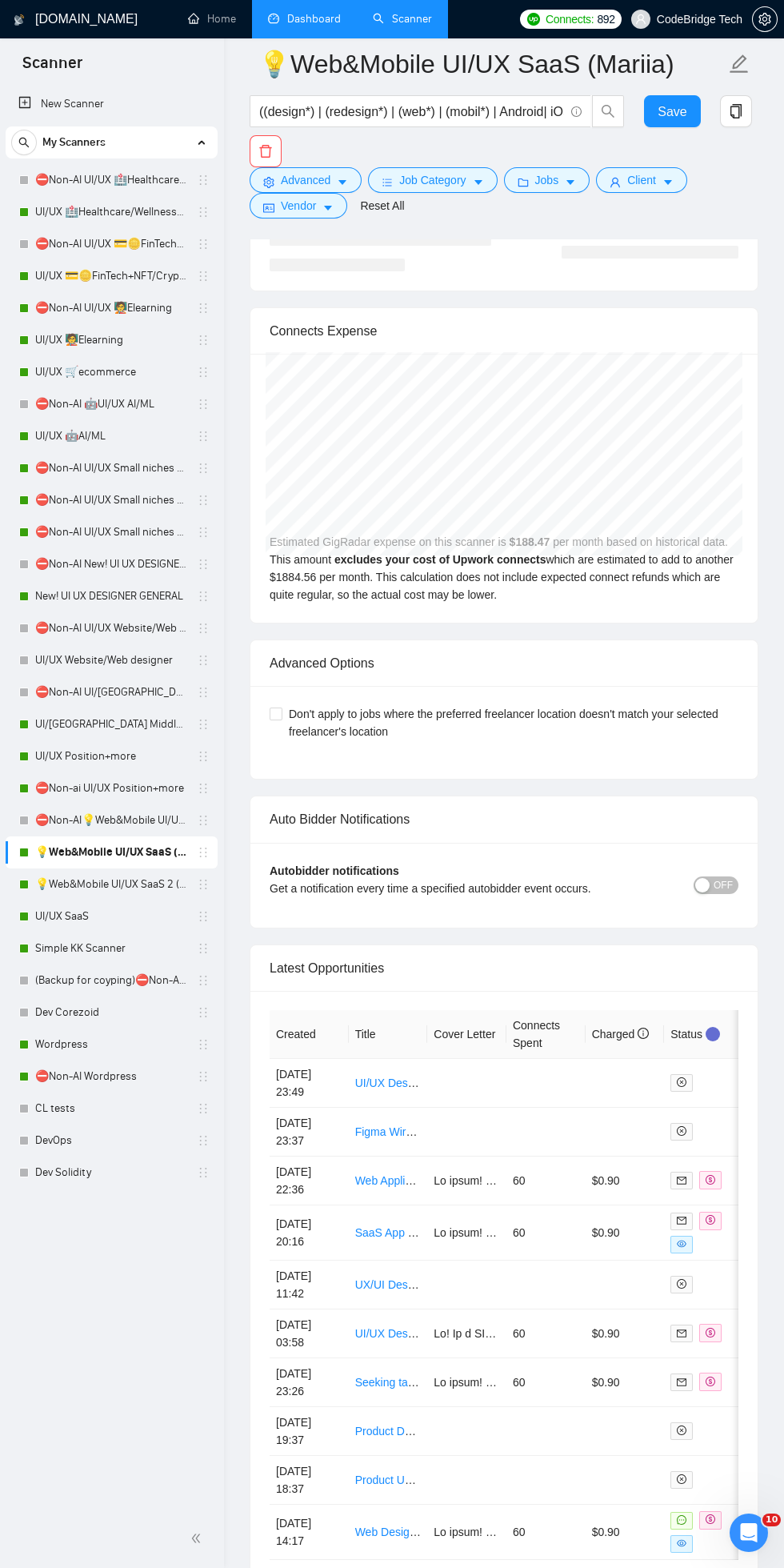
scroll to position [4396, 0]
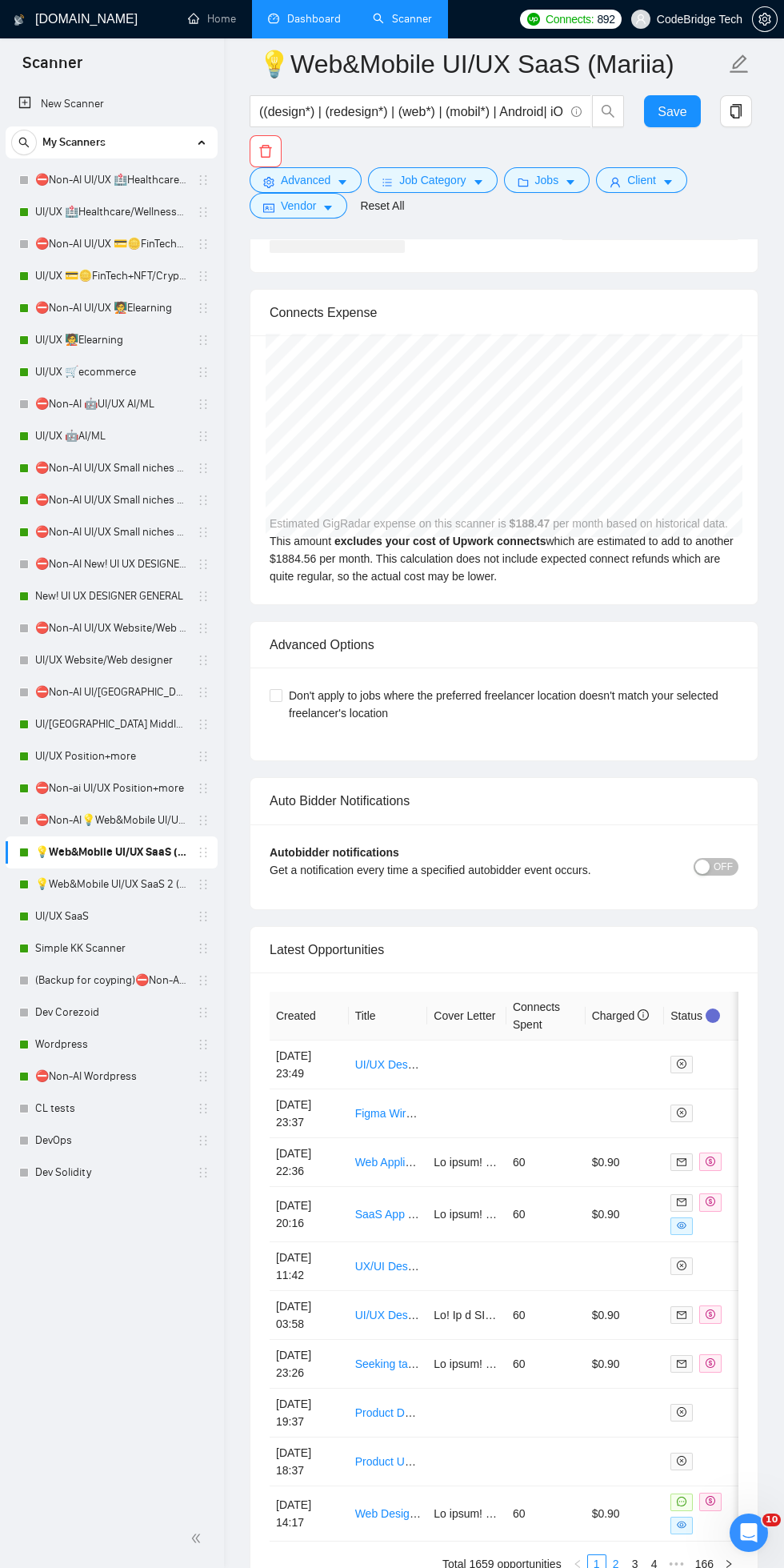
click at [615, 1555] on link "2" at bounding box center [616, 1564] width 18 height 18
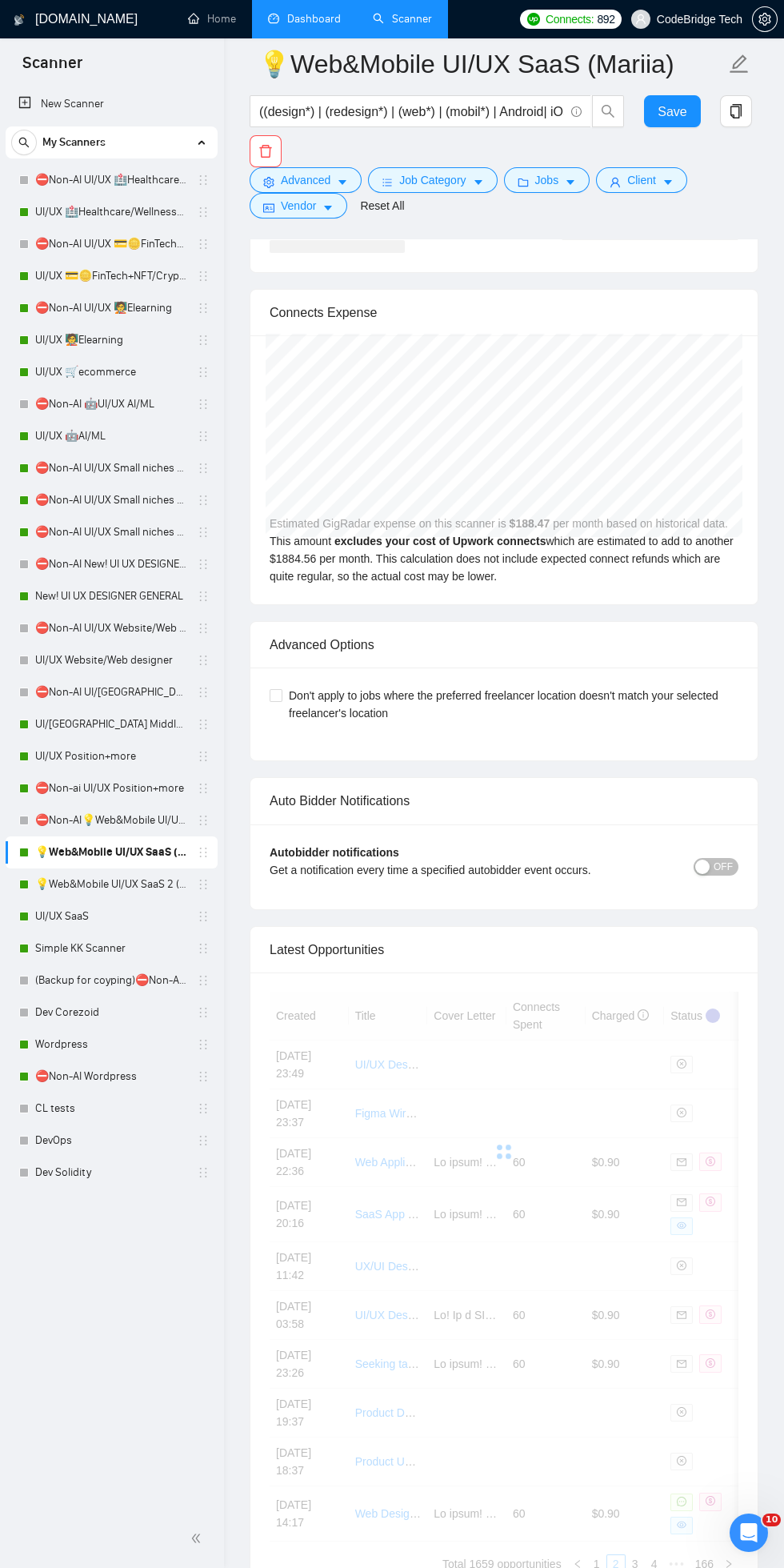
scroll to position [4382, 0]
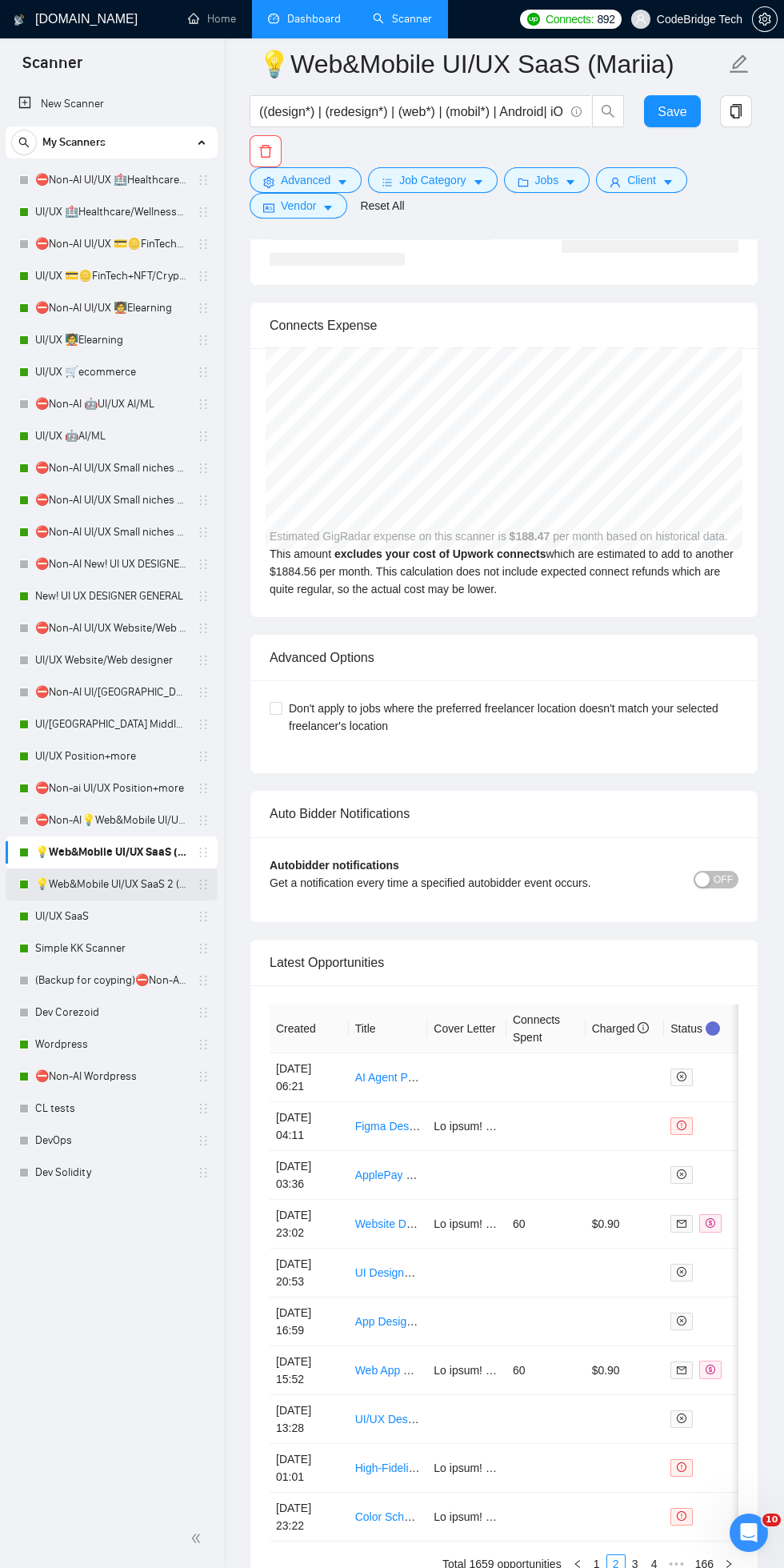
click at [99, 883] on link "💡Web&Mobile UI/UX SaaS 2 ([PERSON_NAME])" at bounding box center [110, 884] width 152 height 32
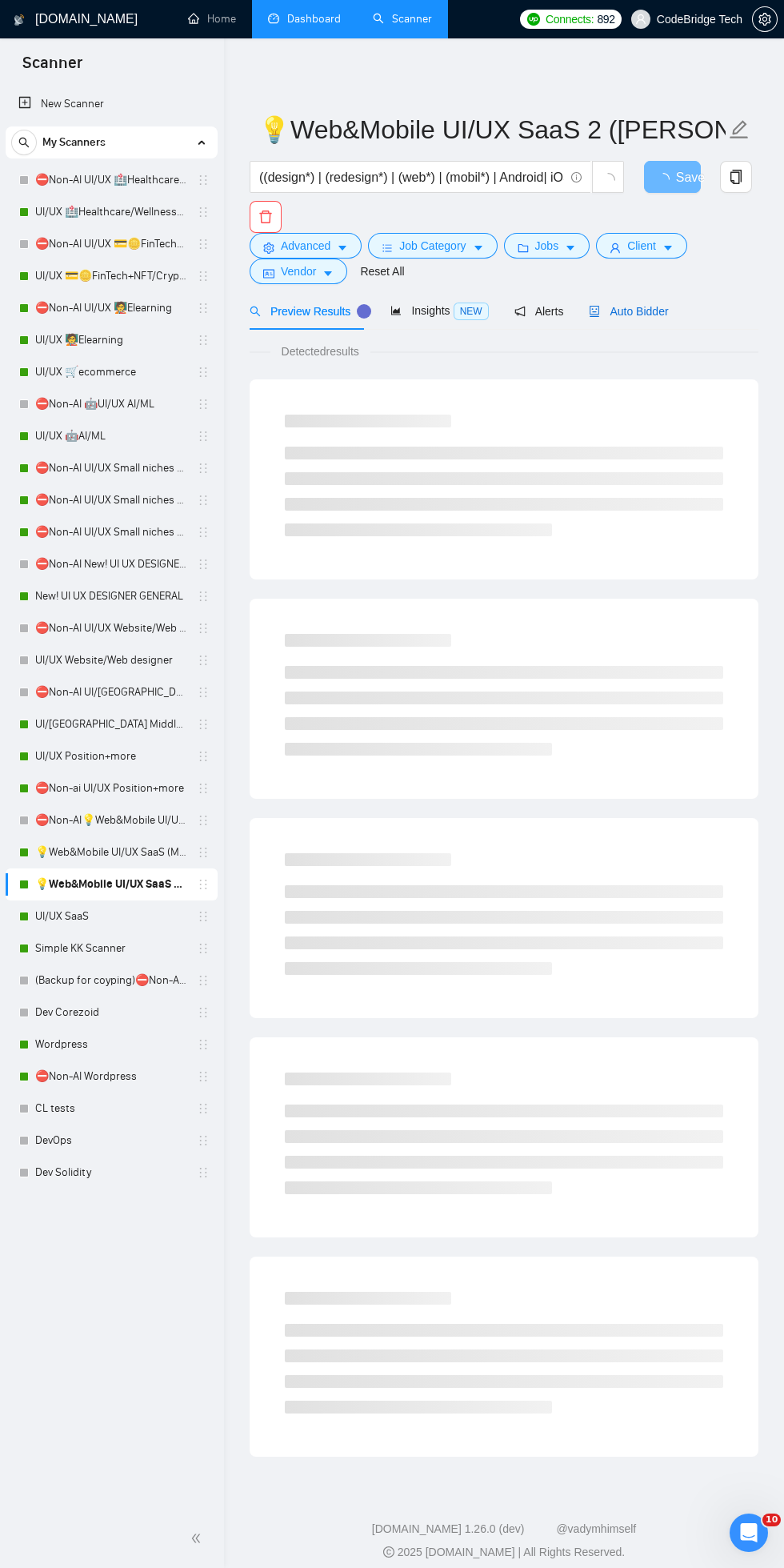
click at [643, 314] on span "Auto Bidder" at bounding box center [628, 311] width 79 height 13
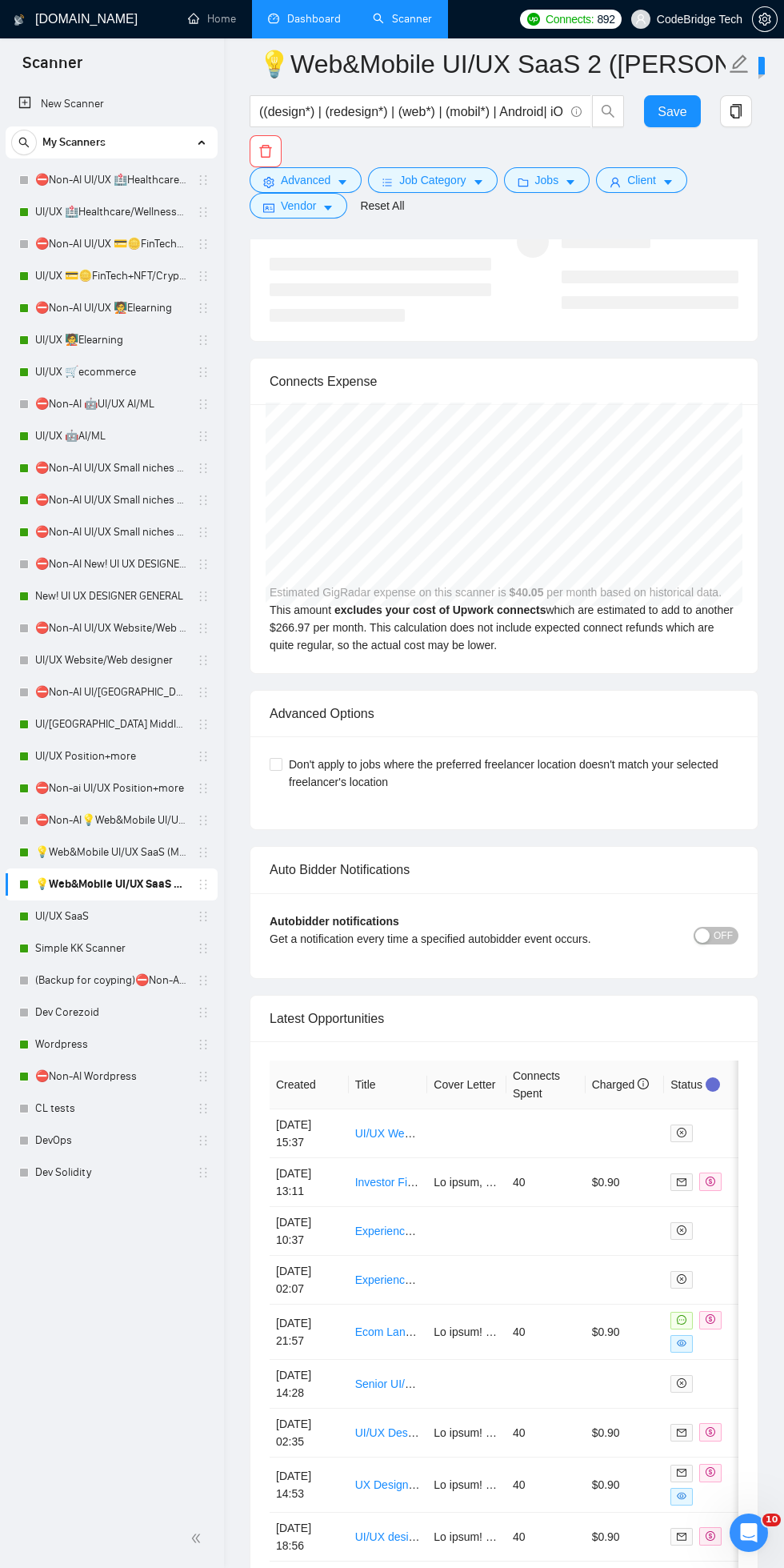
scroll to position [4302, 0]
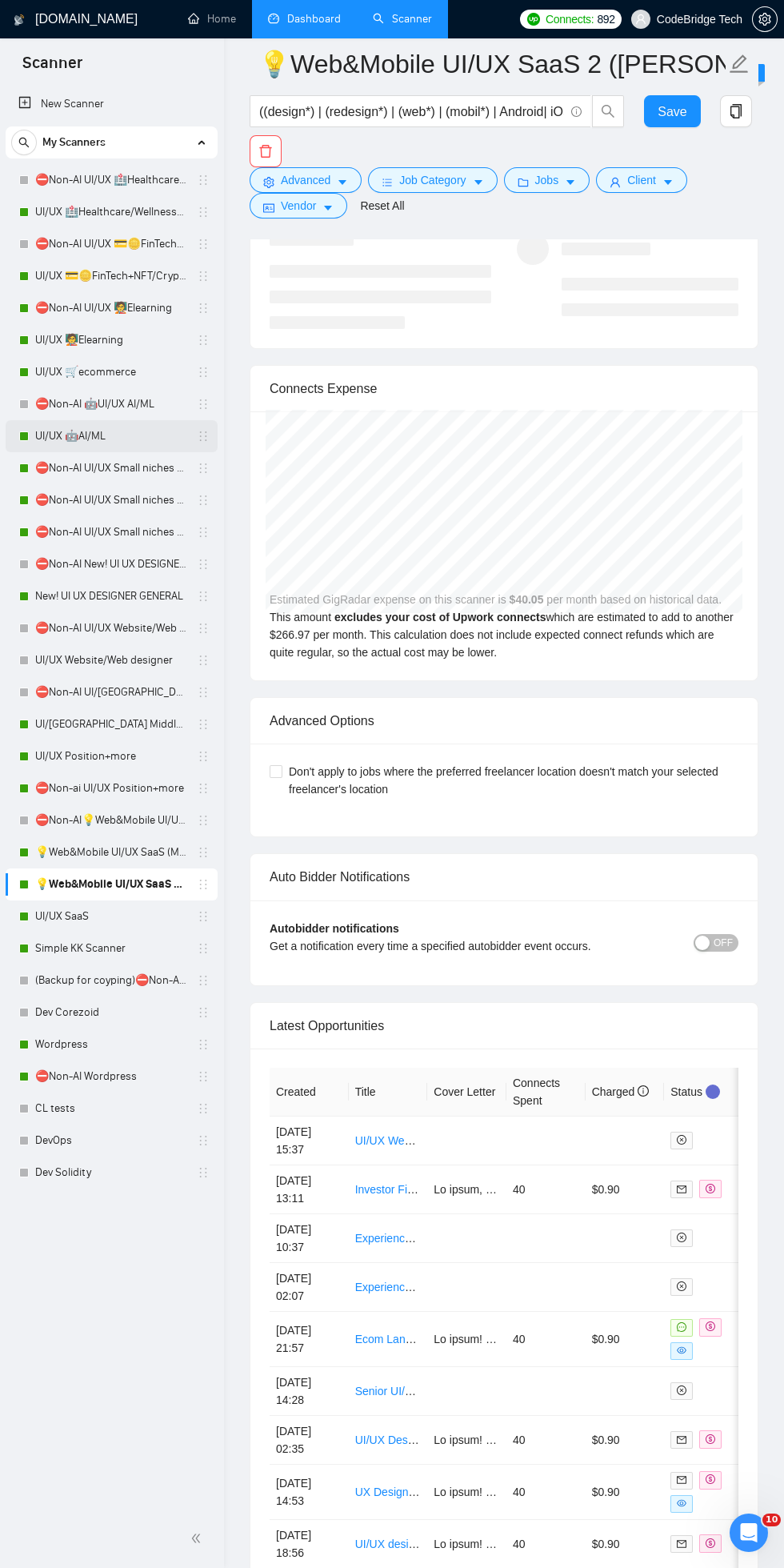
click at [94, 423] on link "UI/UX 🤖AI/ML" at bounding box center [110, 437] width 152 height 32
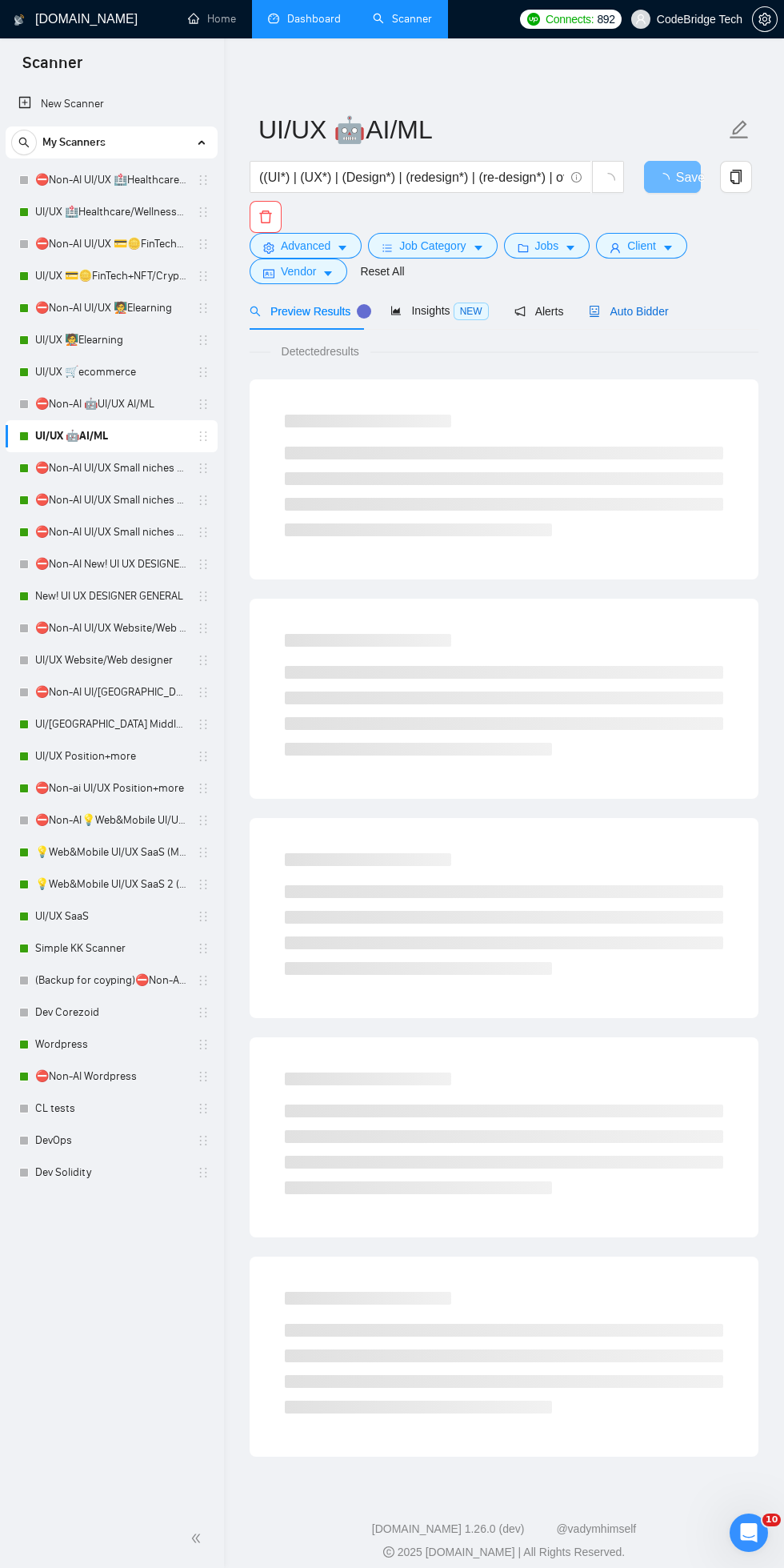
click at [636, 311] on span "Auto Bidder" at bounding box center [628, 311] width 79 height 13
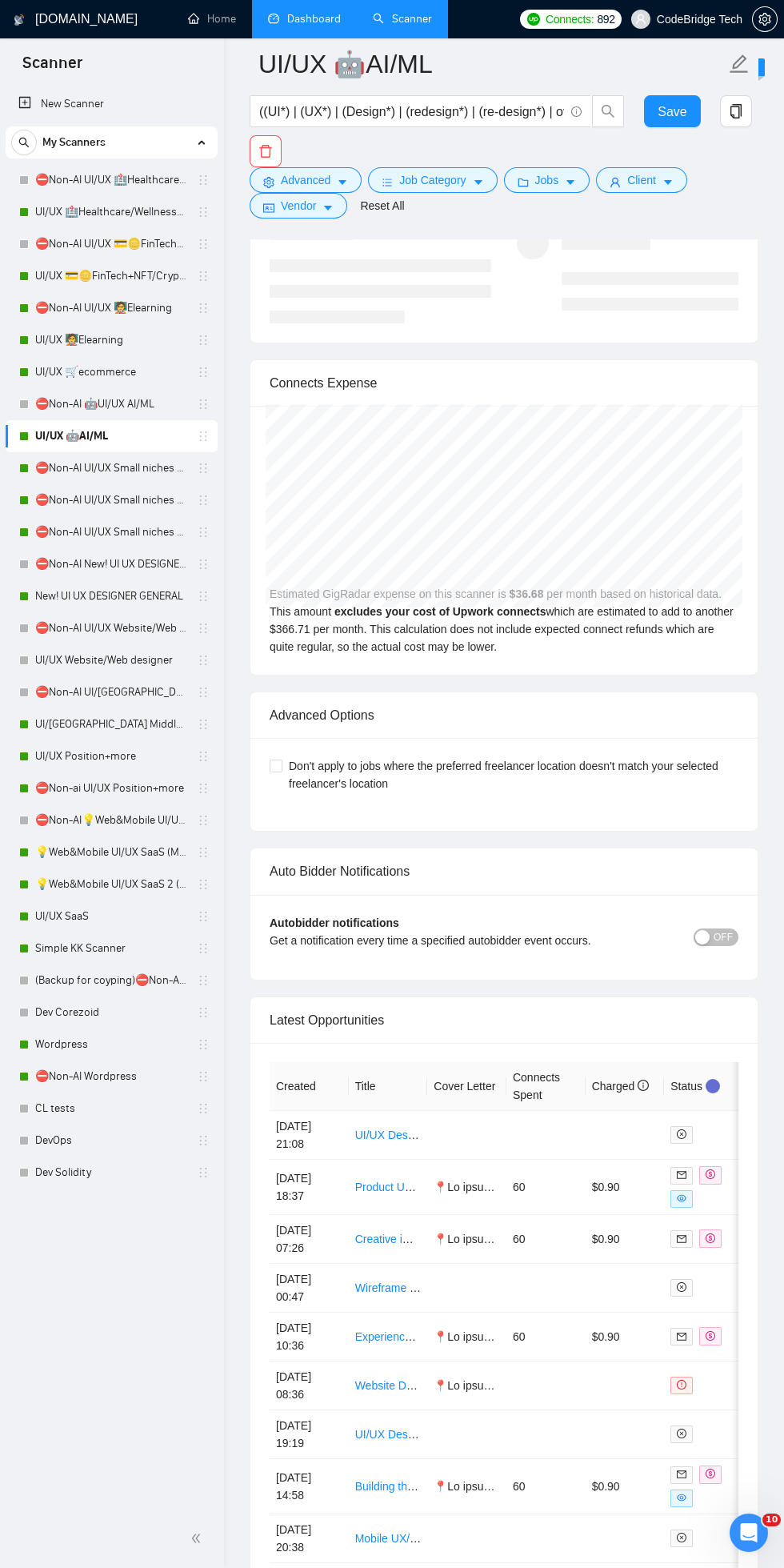
scroll to position [4402, 0]
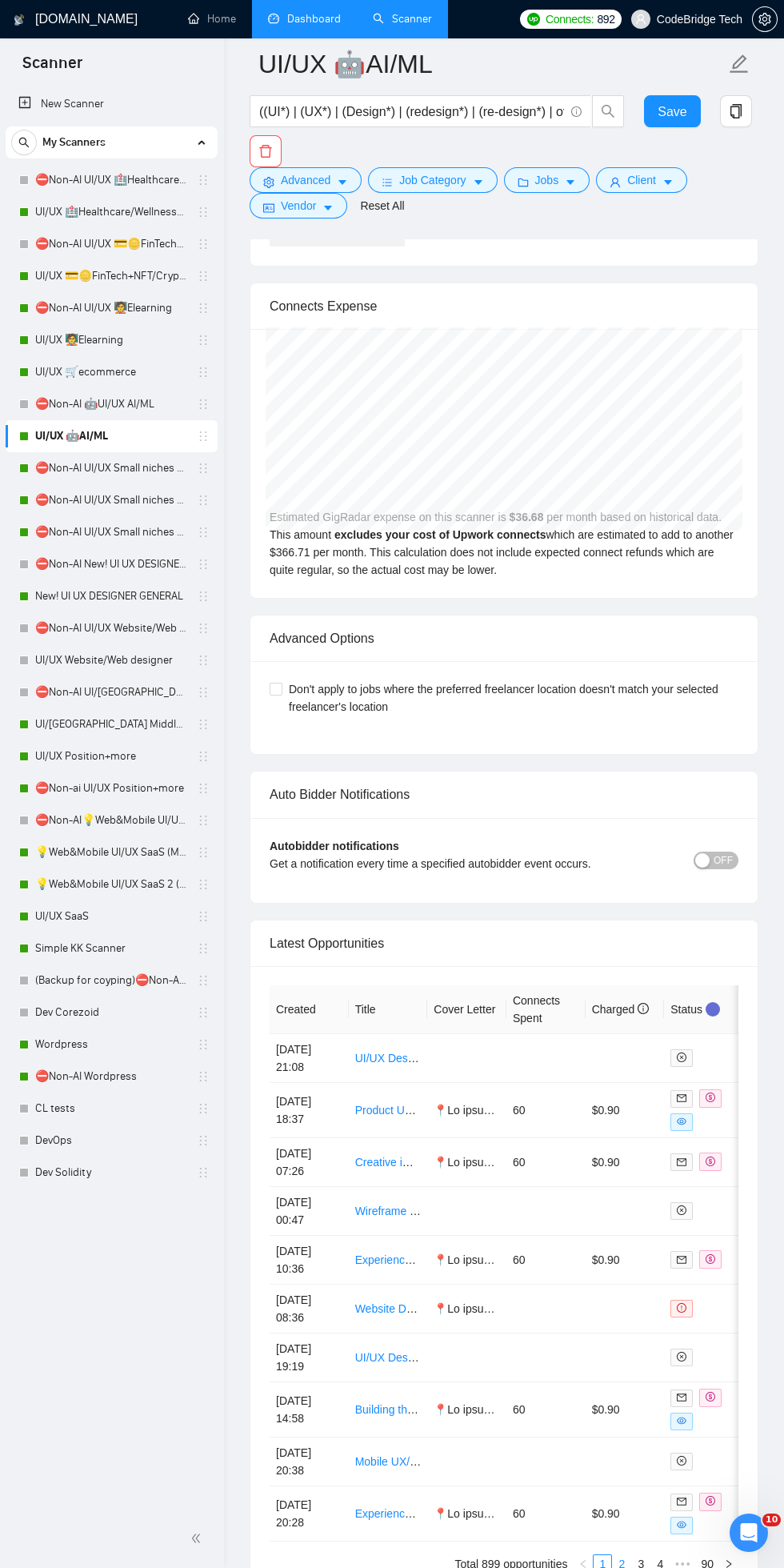
click at [621, 1555] on link "2" at bounding box center [621, 1564] width 18 height 18
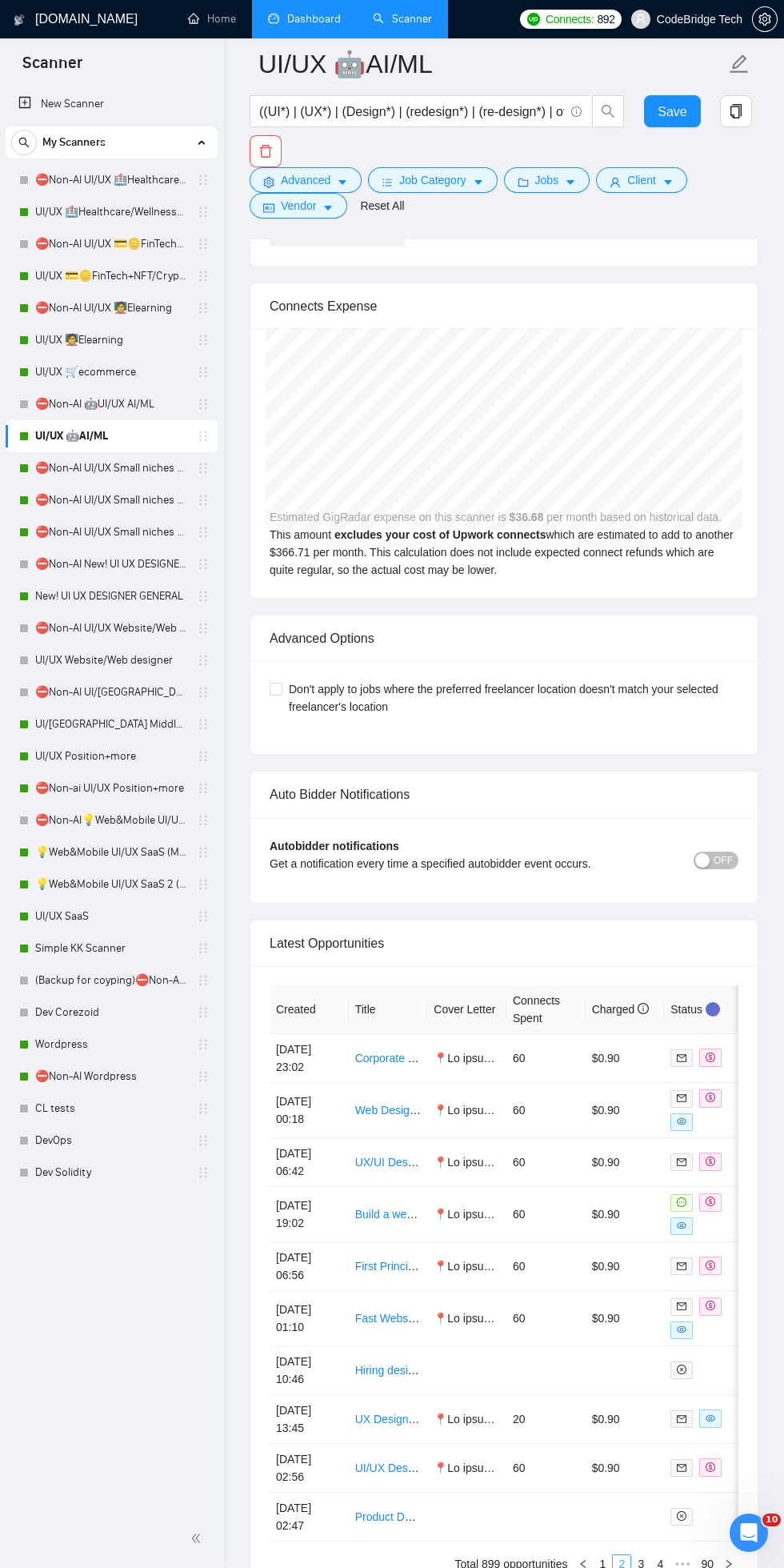
scroll to position [0, 92]
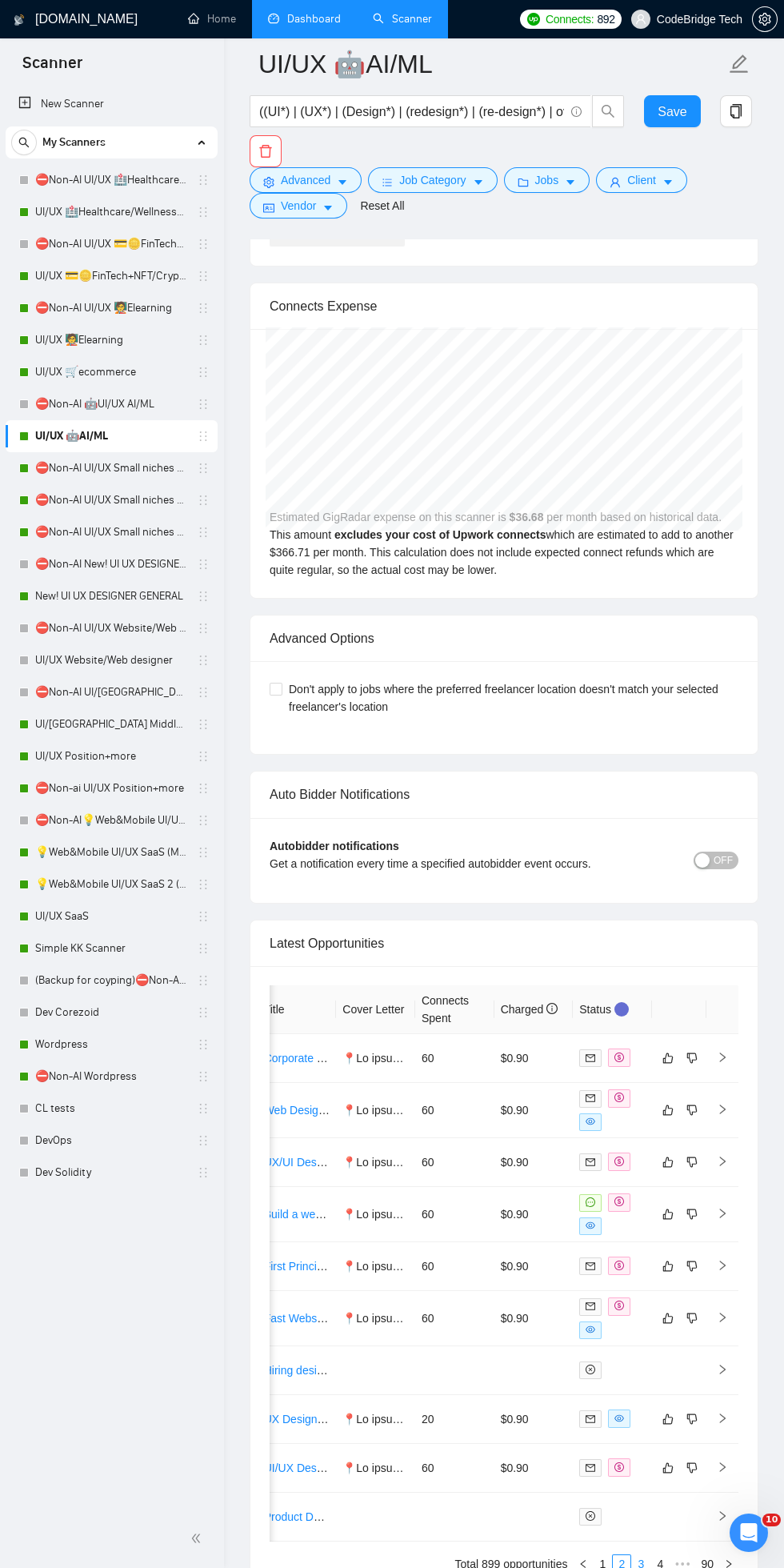
click at [640, 1555] on link "3" at bounding box center [641, 1564] width 18 height 18
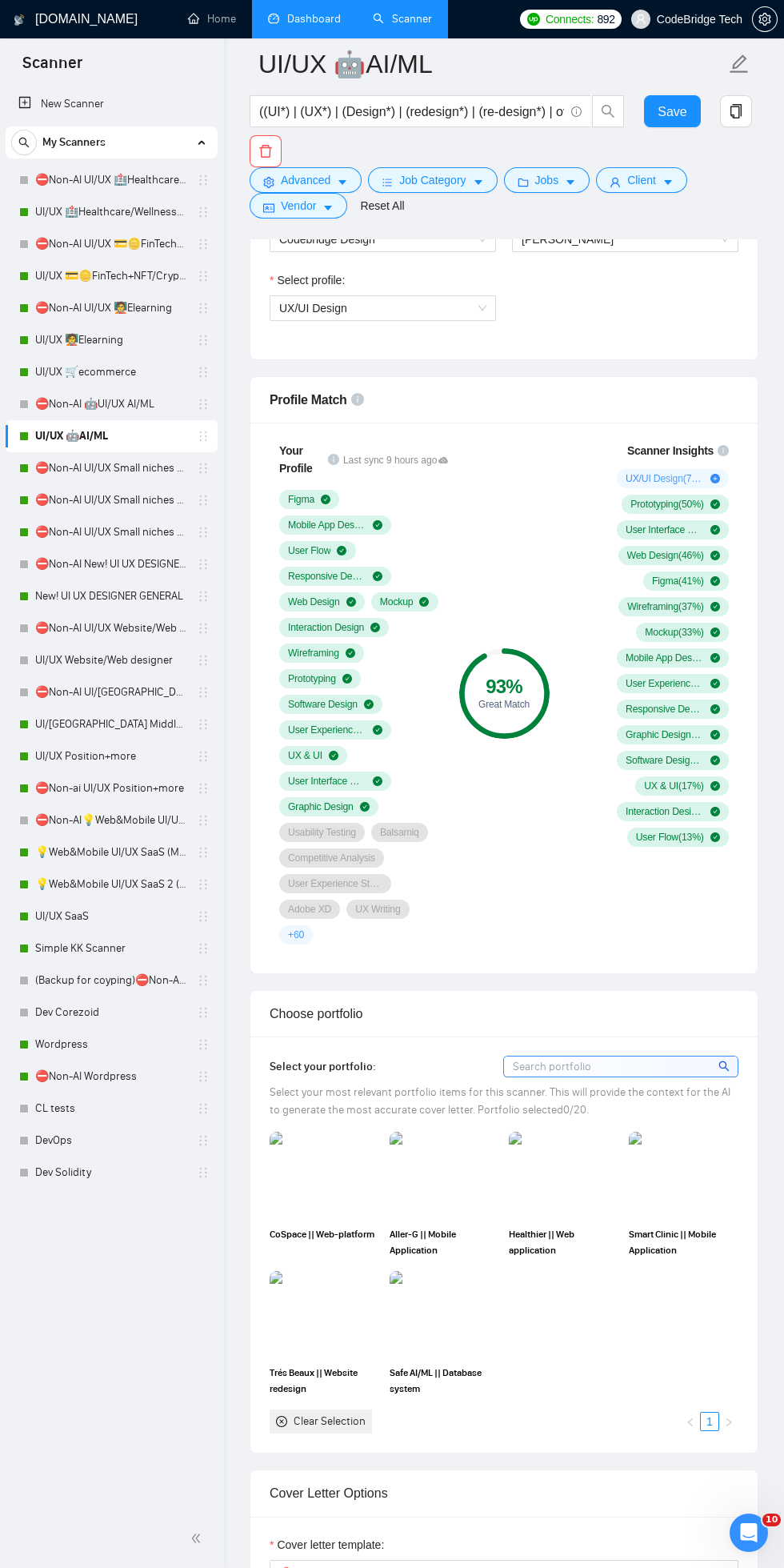
scroll to position [934, 0]
click at [330, 12] on link "Dashboard" at bounding box center [304, 18] width 73 height 13
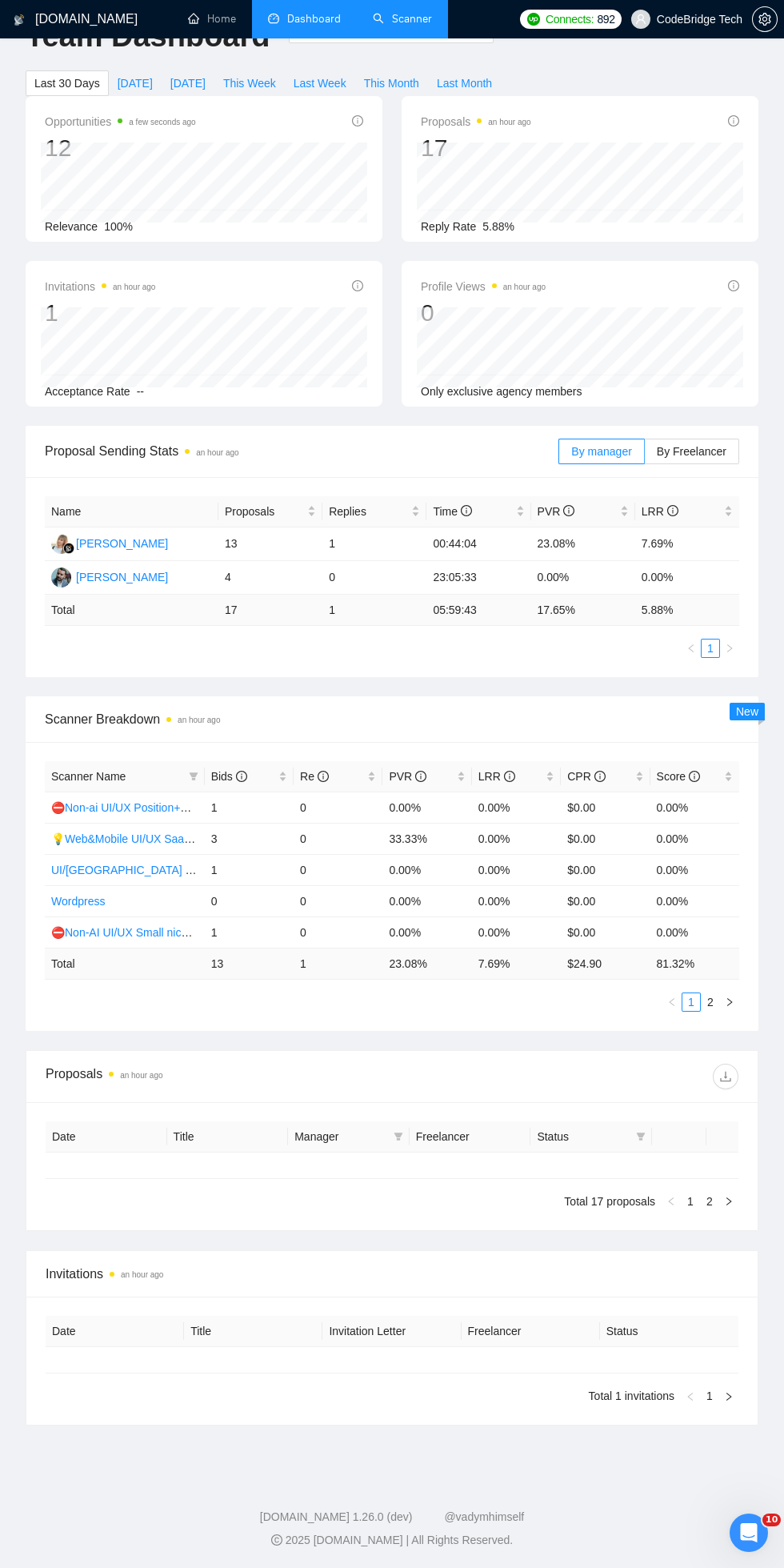
type input "[DATE]"
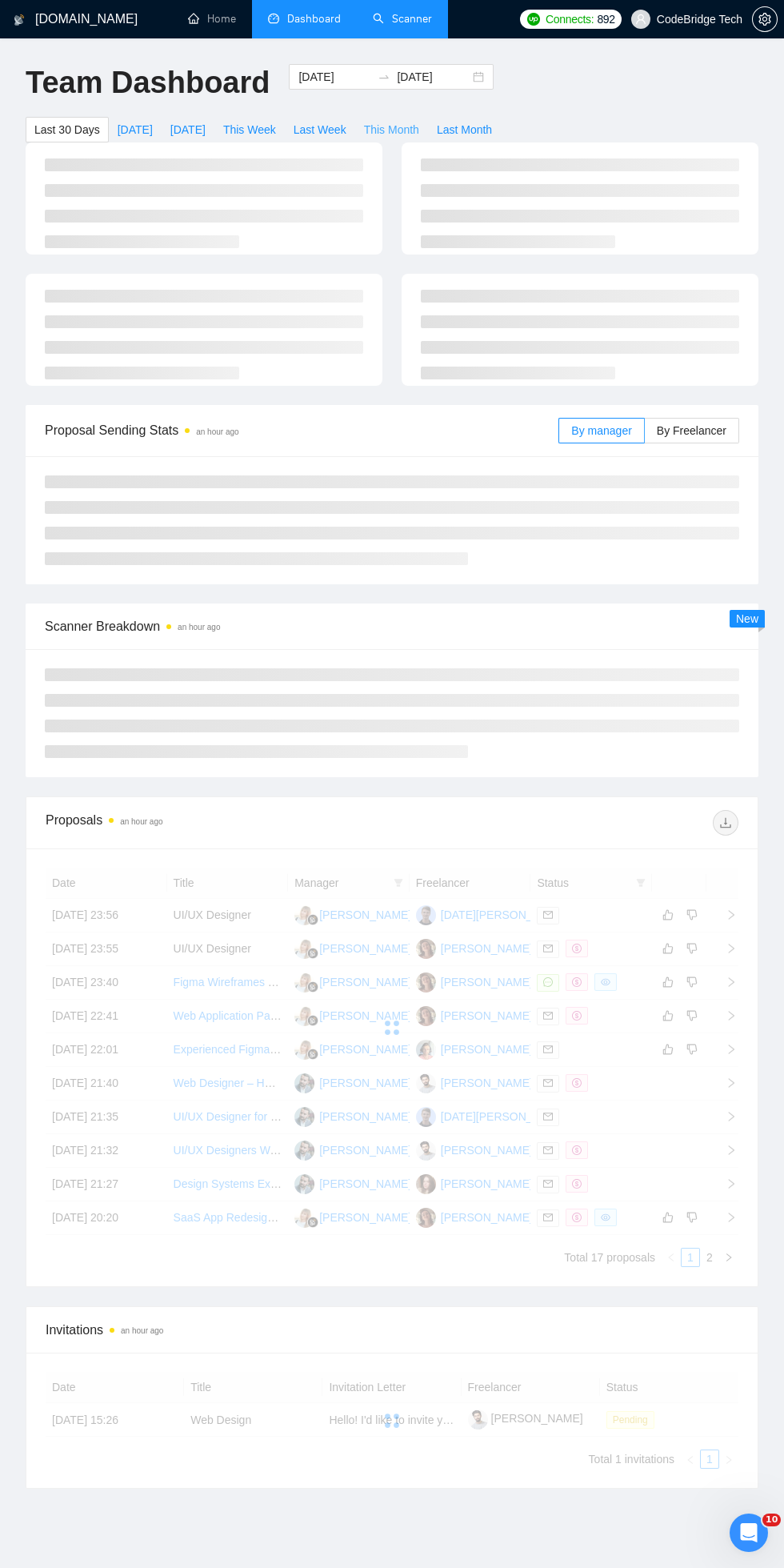
click at [417, 122] on span "This Month" at bounding box center [391, 129] width 55 height 18
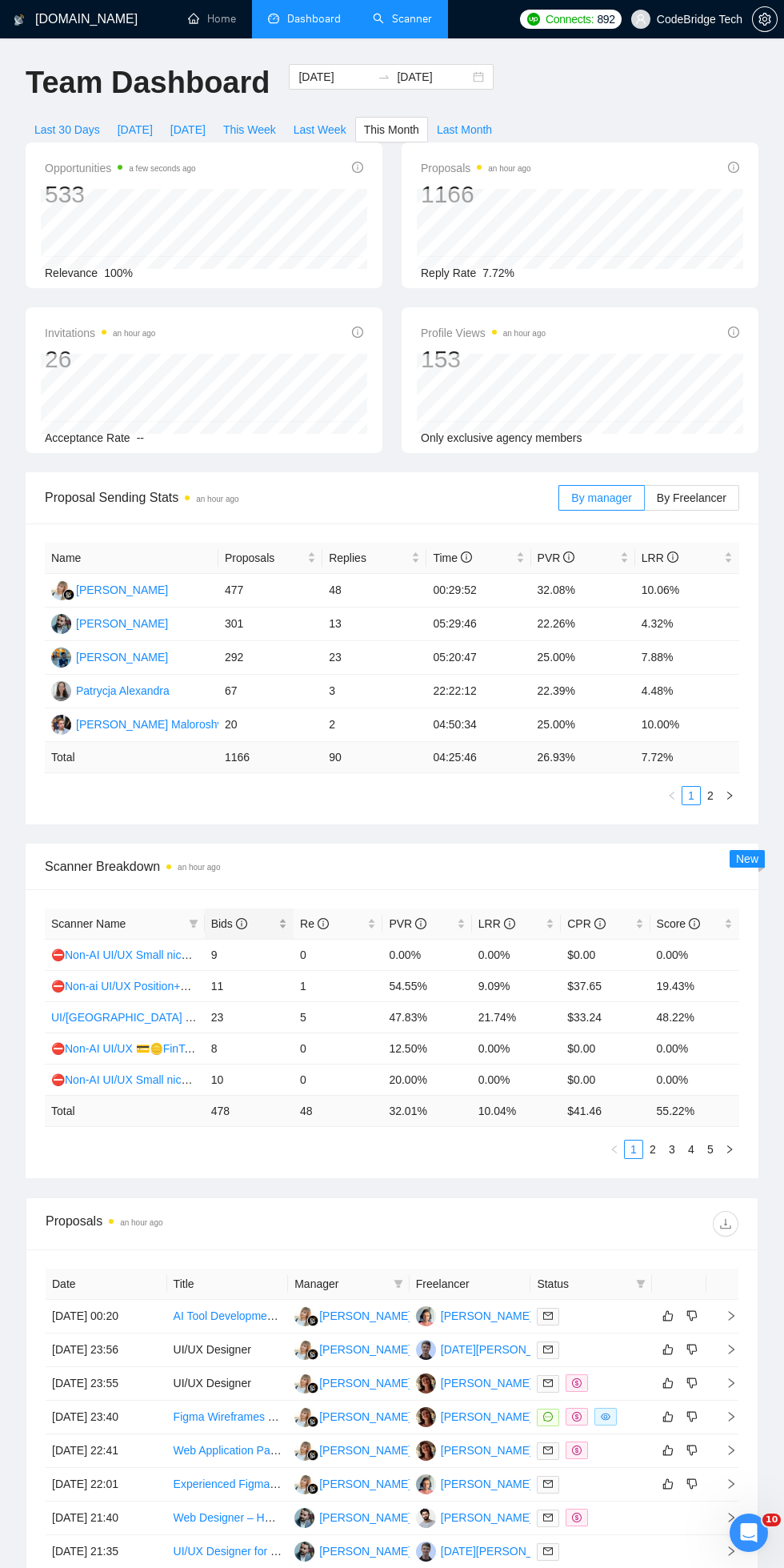
click at [242, 916] on span "Bids" at bounding box center [242, 924] width 64 height 18
click at [222, 923] on span "Bids" at bounding box center [229, 924] width 36 height 13
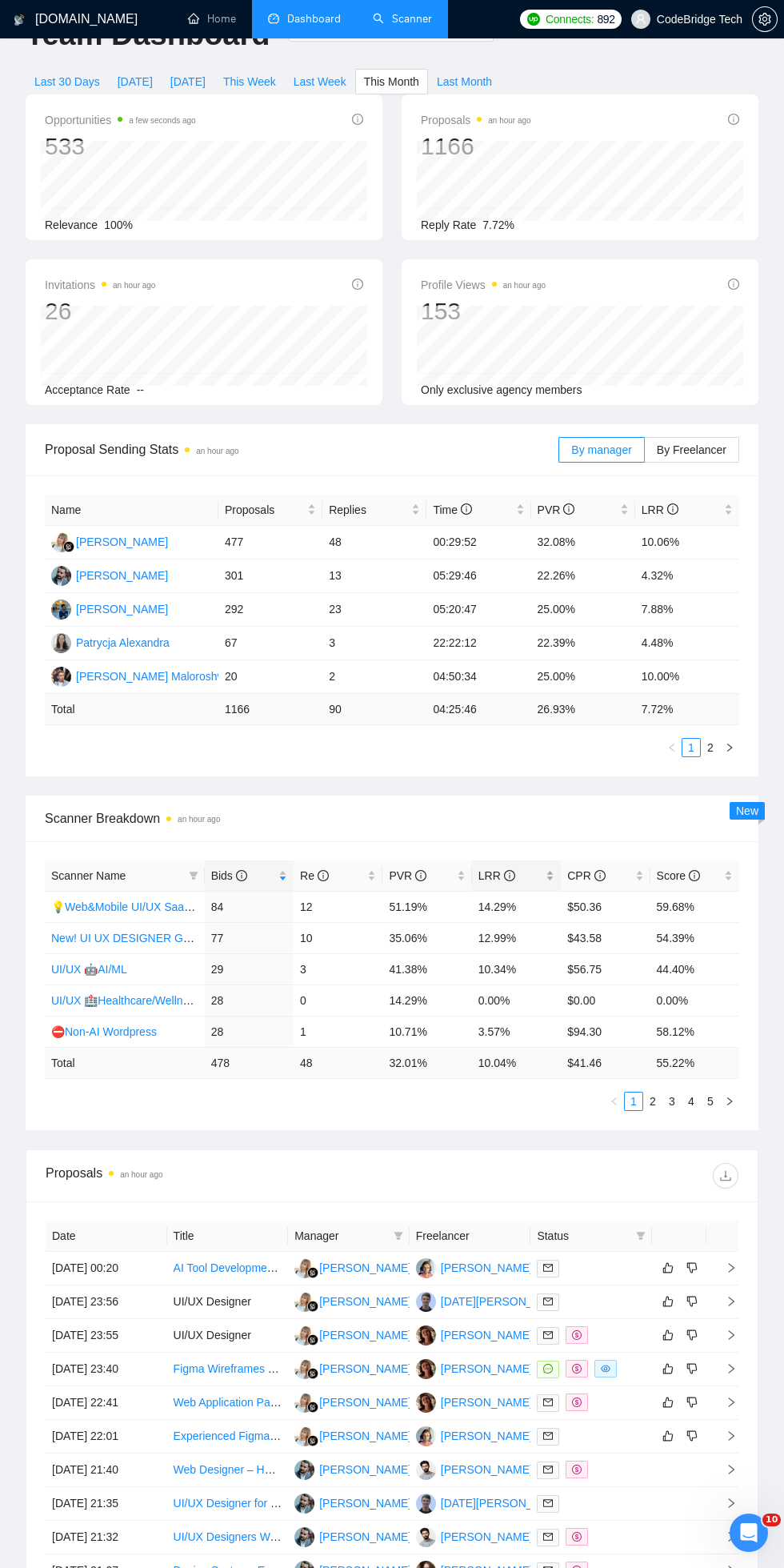
click at [484, 878] on span "LRR" at bounding box center [497, 875] width 37 height 13
click at [481, 872] on span "LRR" at bounding box center [497, 875] width 37 height 13
click at [639, 1100] on link "1" at bounding box center [634, 1102] width 18 height 18
click at [648, 1108] on link "2" at bounding box center [653, 1102] width 18 height 18
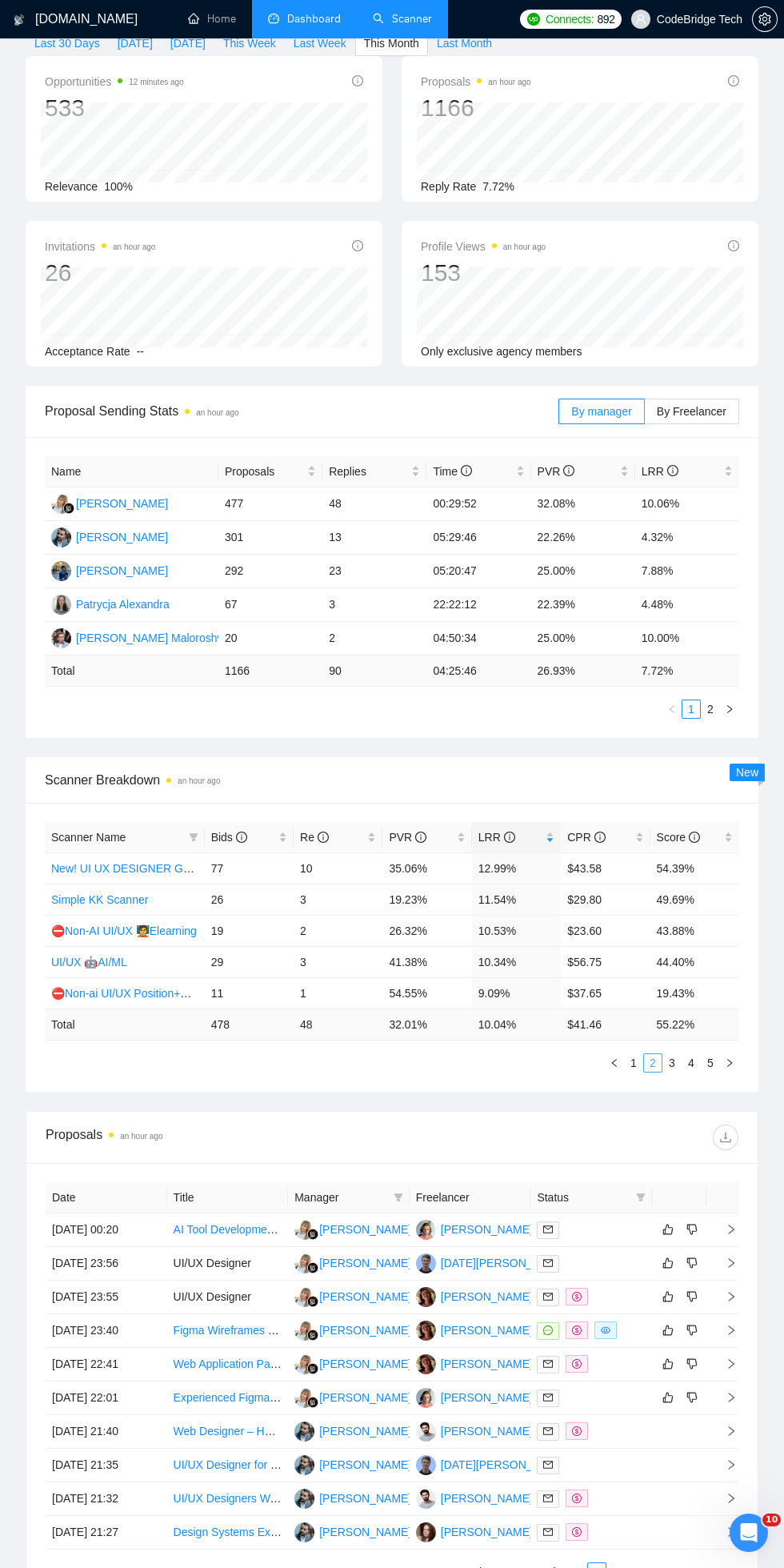
scroll to position [0, 0]
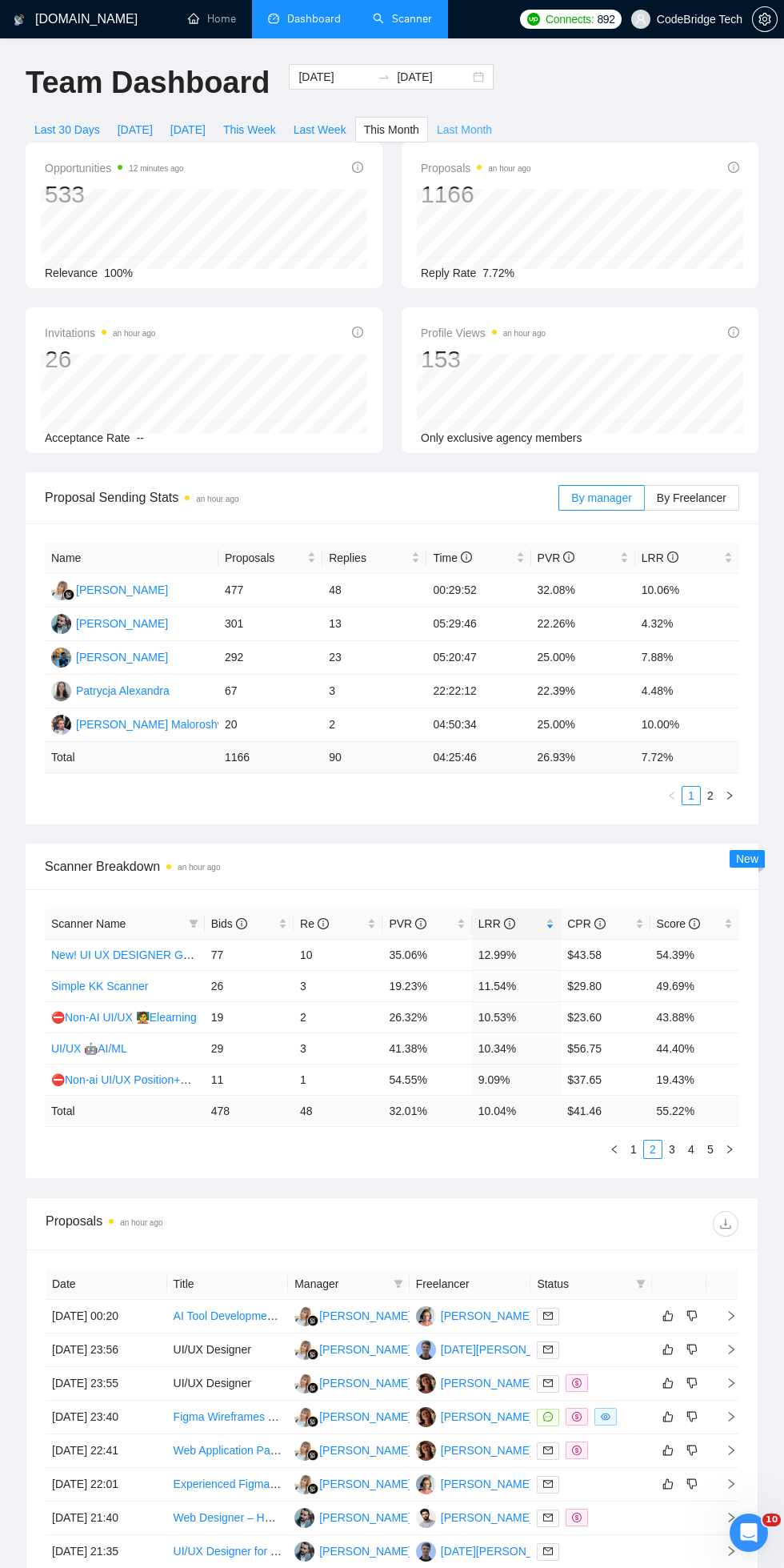
click at [480, 120] on span "Last Month" at bounding box center [463, 129] width 55 height 18
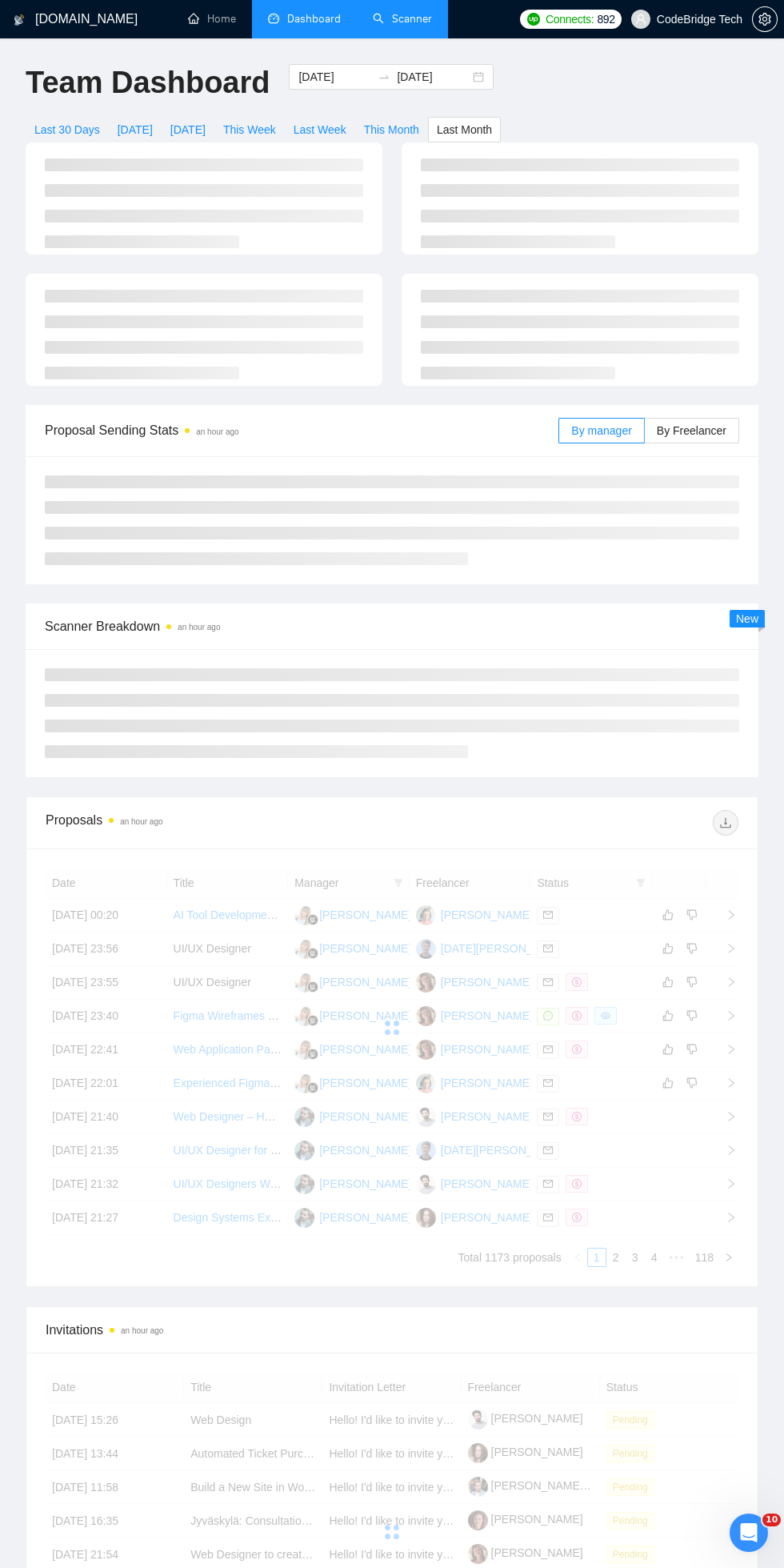
type input "[DATE]"
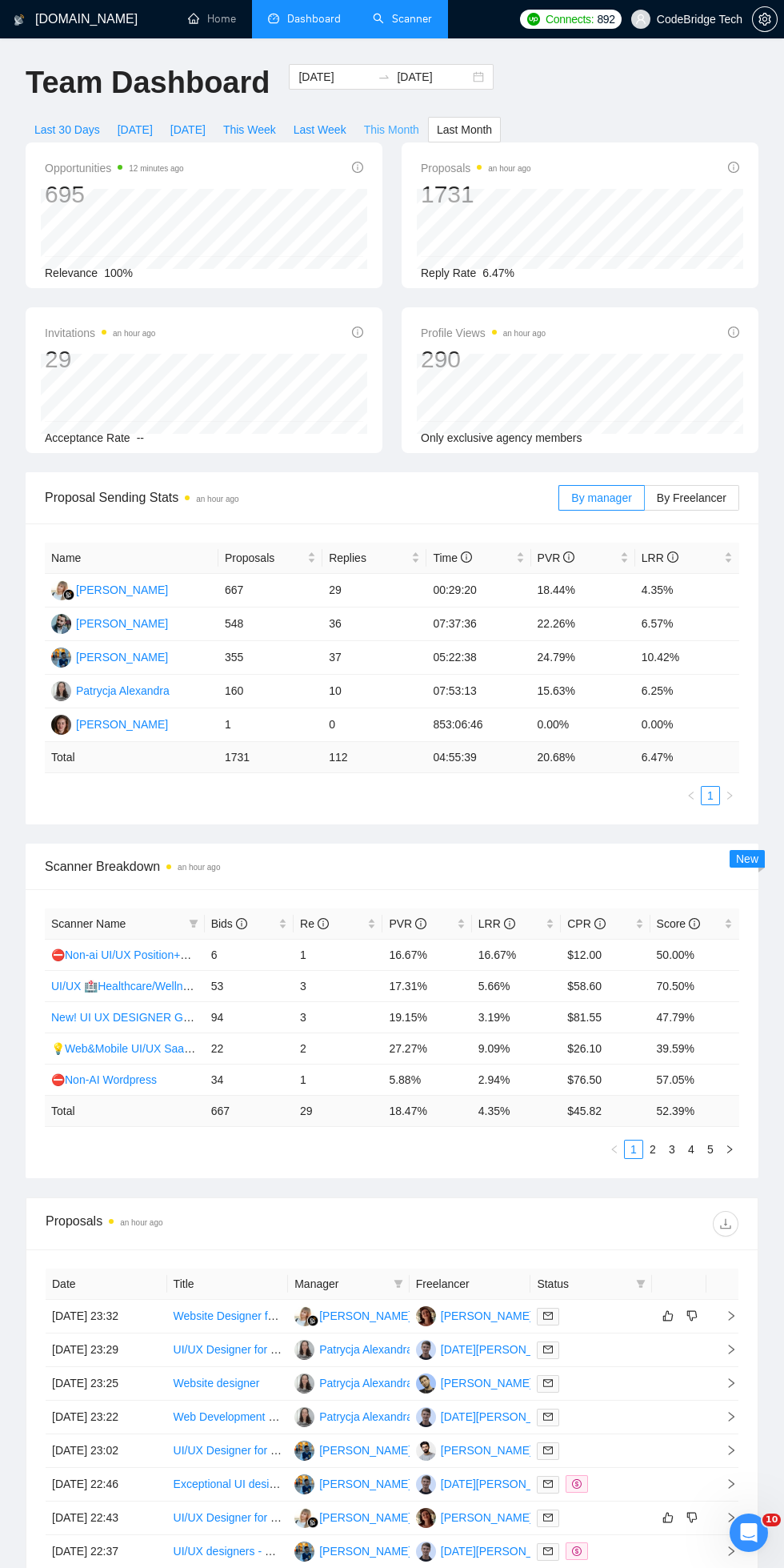
click at [412, 121] on span "This Month" at bounding box center [391, 129] width 55 height 18
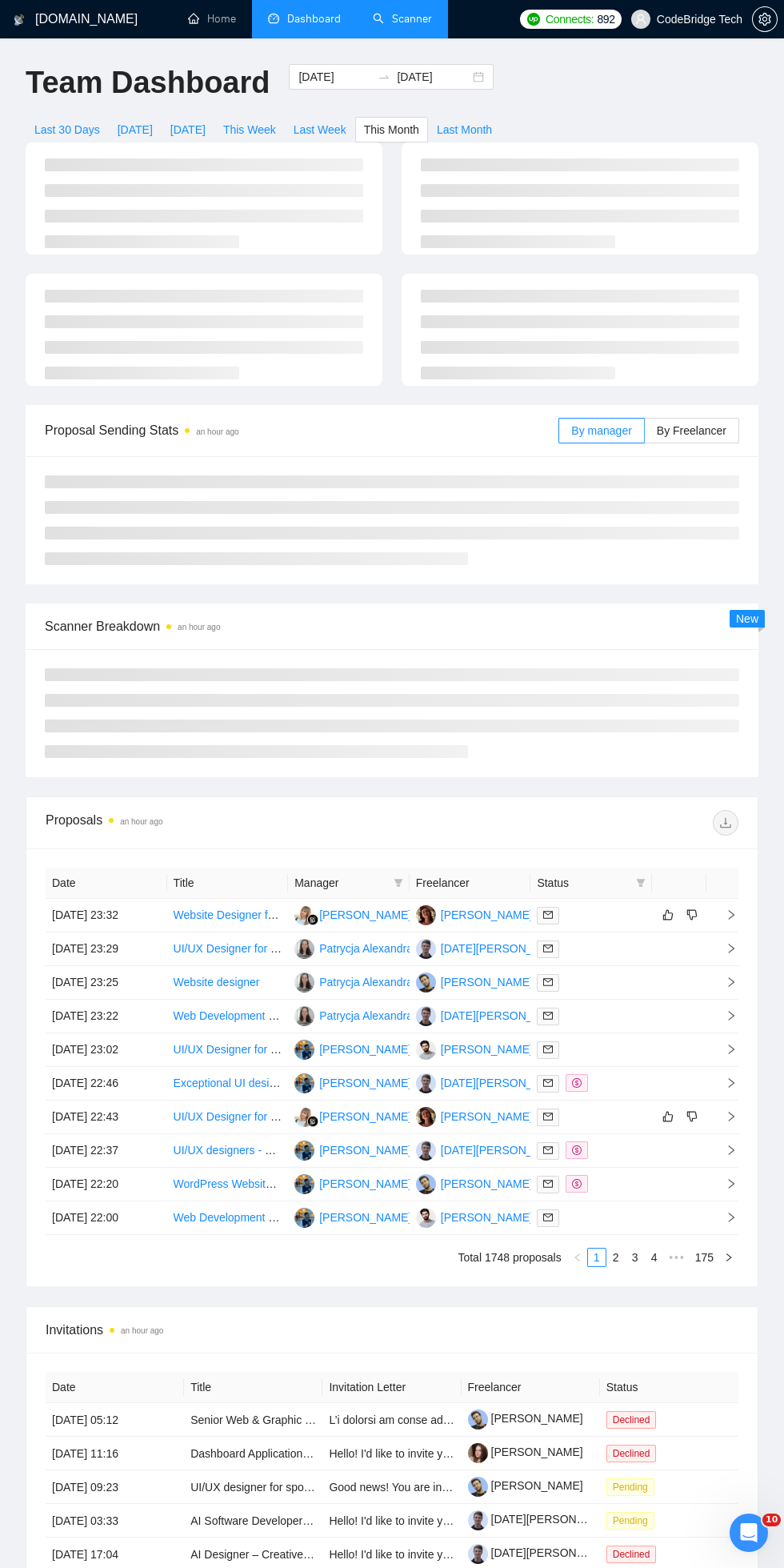
type input "[DATE]"
